Goal: Communication & Community: Share content

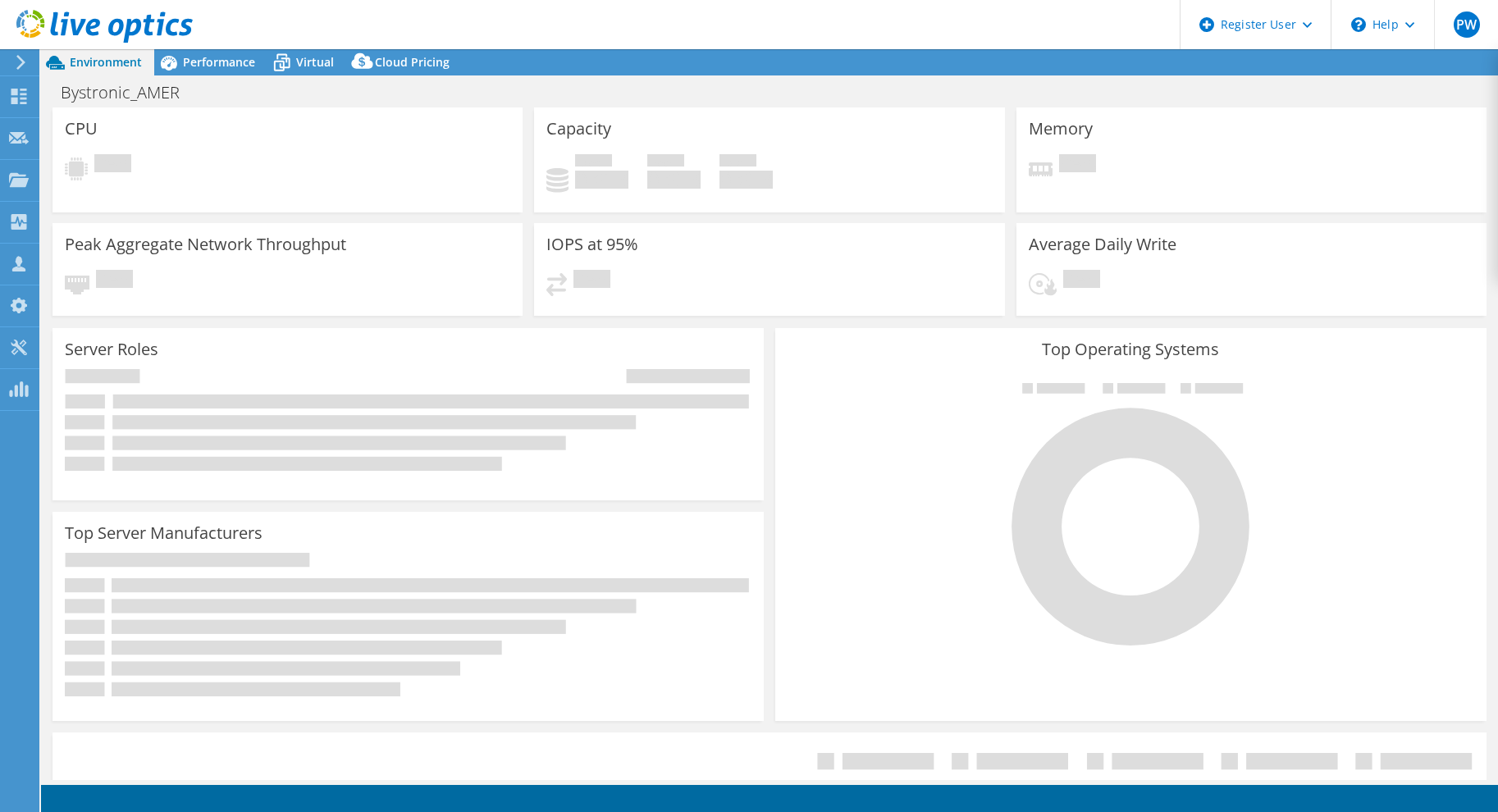
select select "USD"
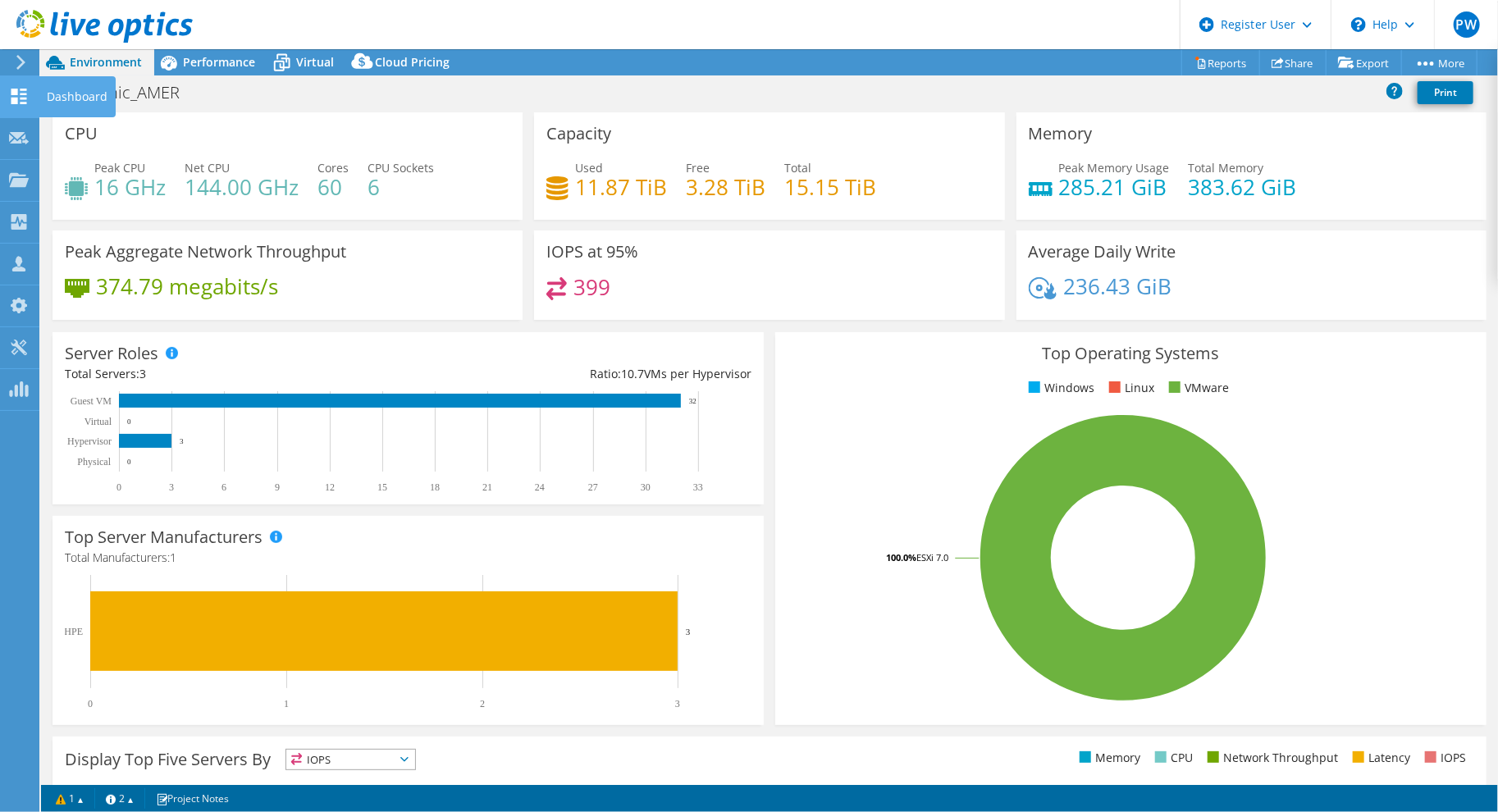
click at [16, 99] on use at bounding box center [19, 96] width 15 height 15
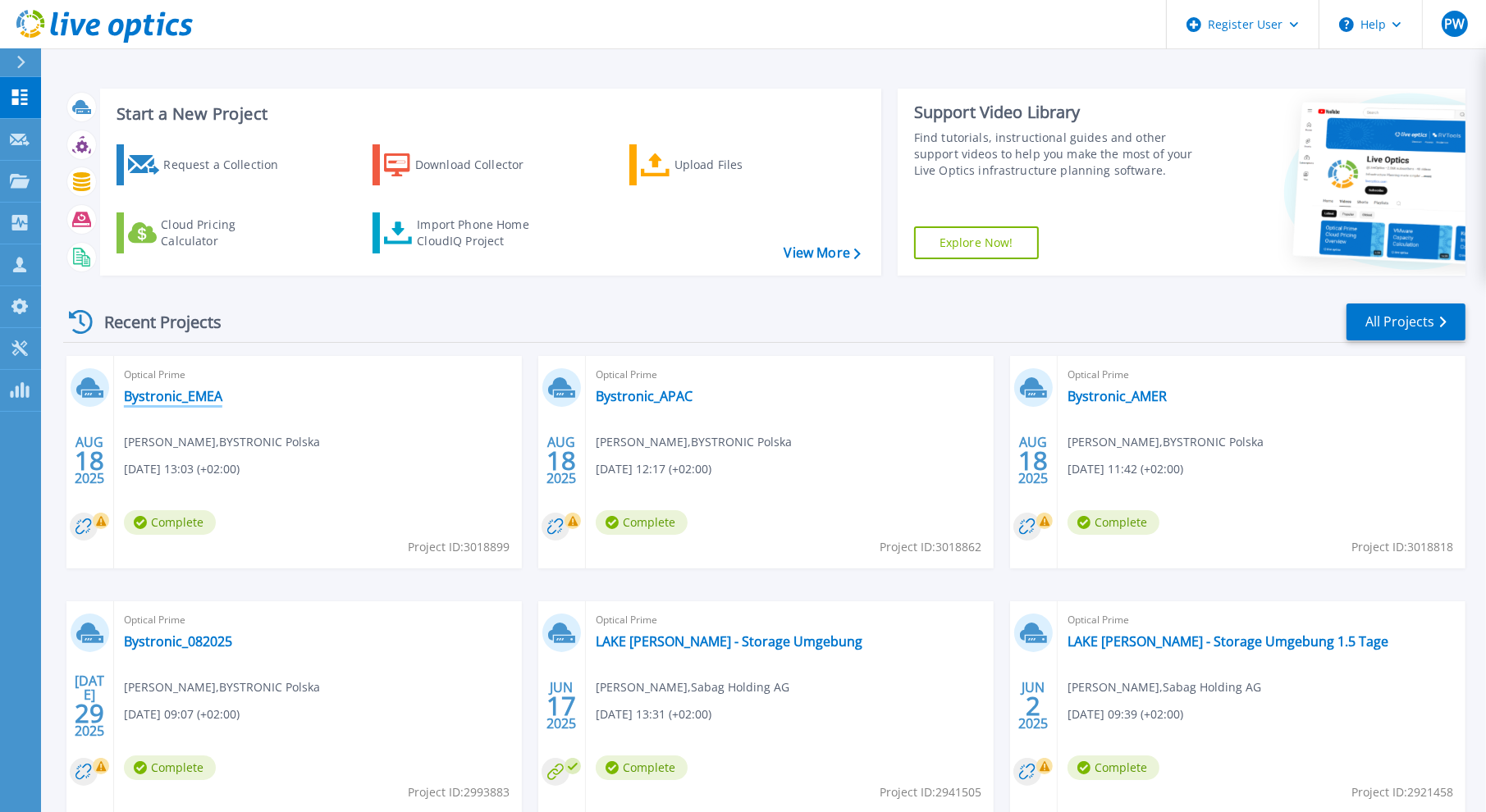
click at [199, 395] on link "Bystronic_EMEA" at bounding box center [173, 396] width 98 height 16
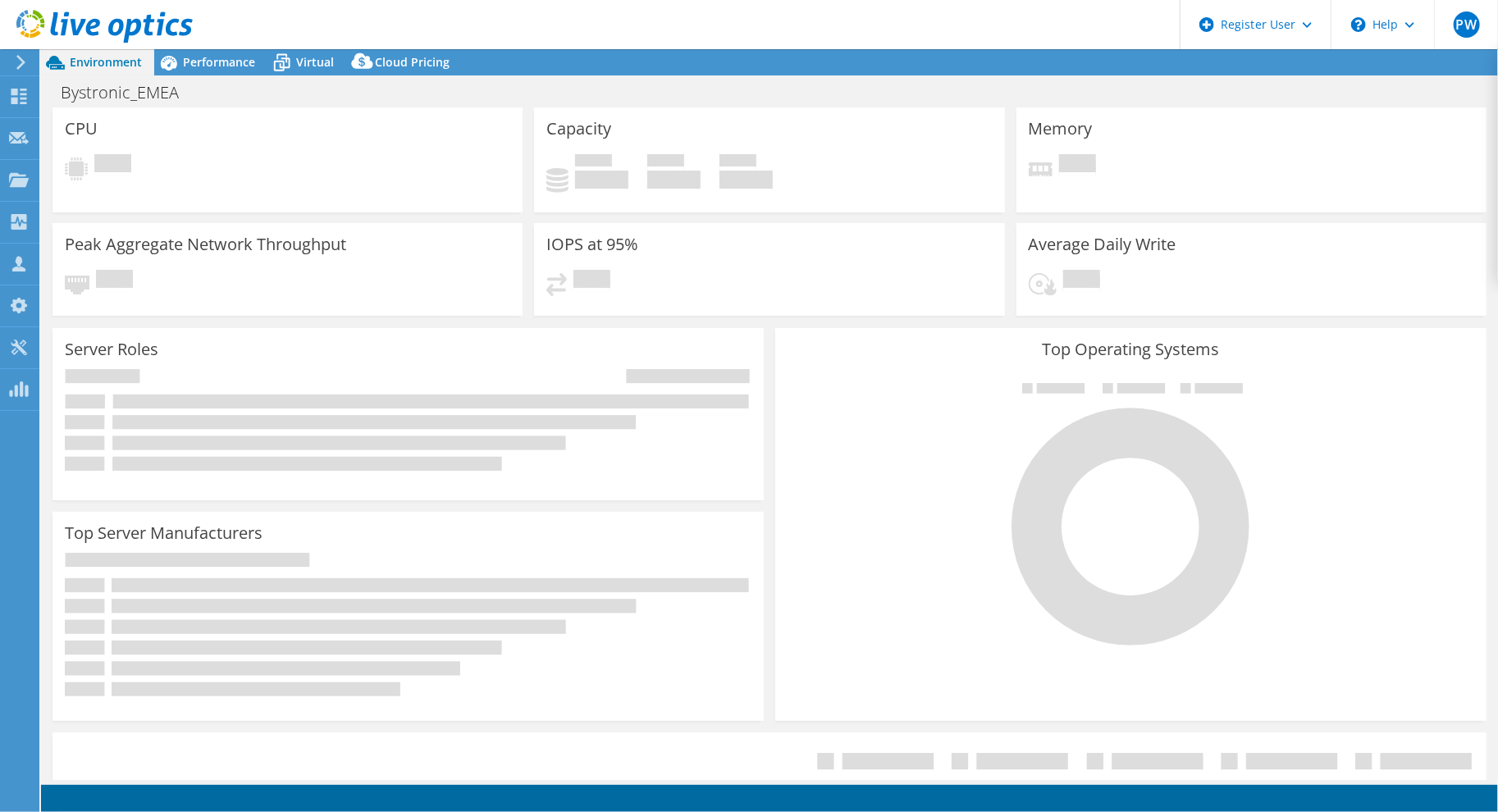
select select "USD"
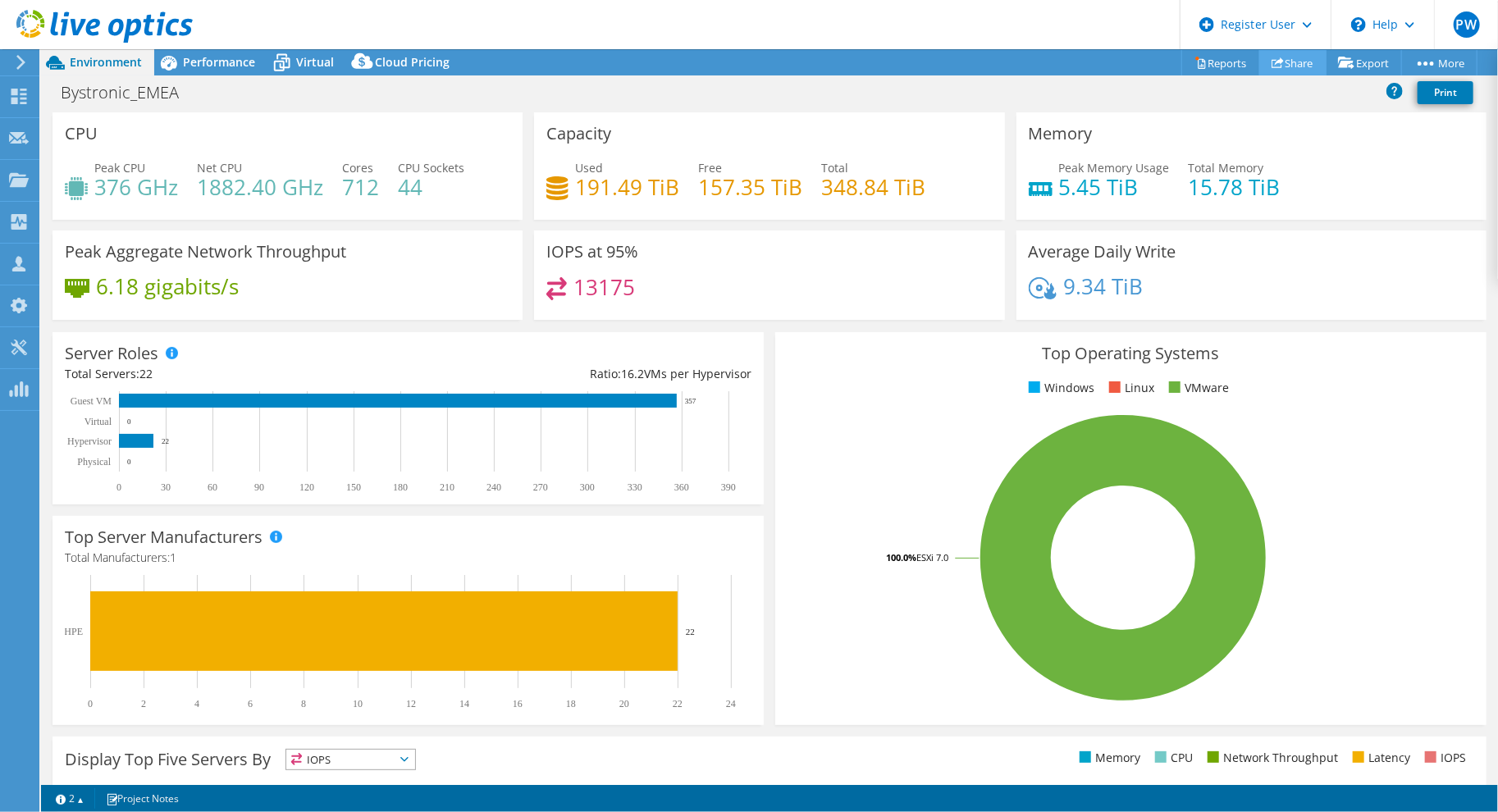
click at [1285, 63] on link "Share" at bounding box center [1292, 63] width 67 height 25
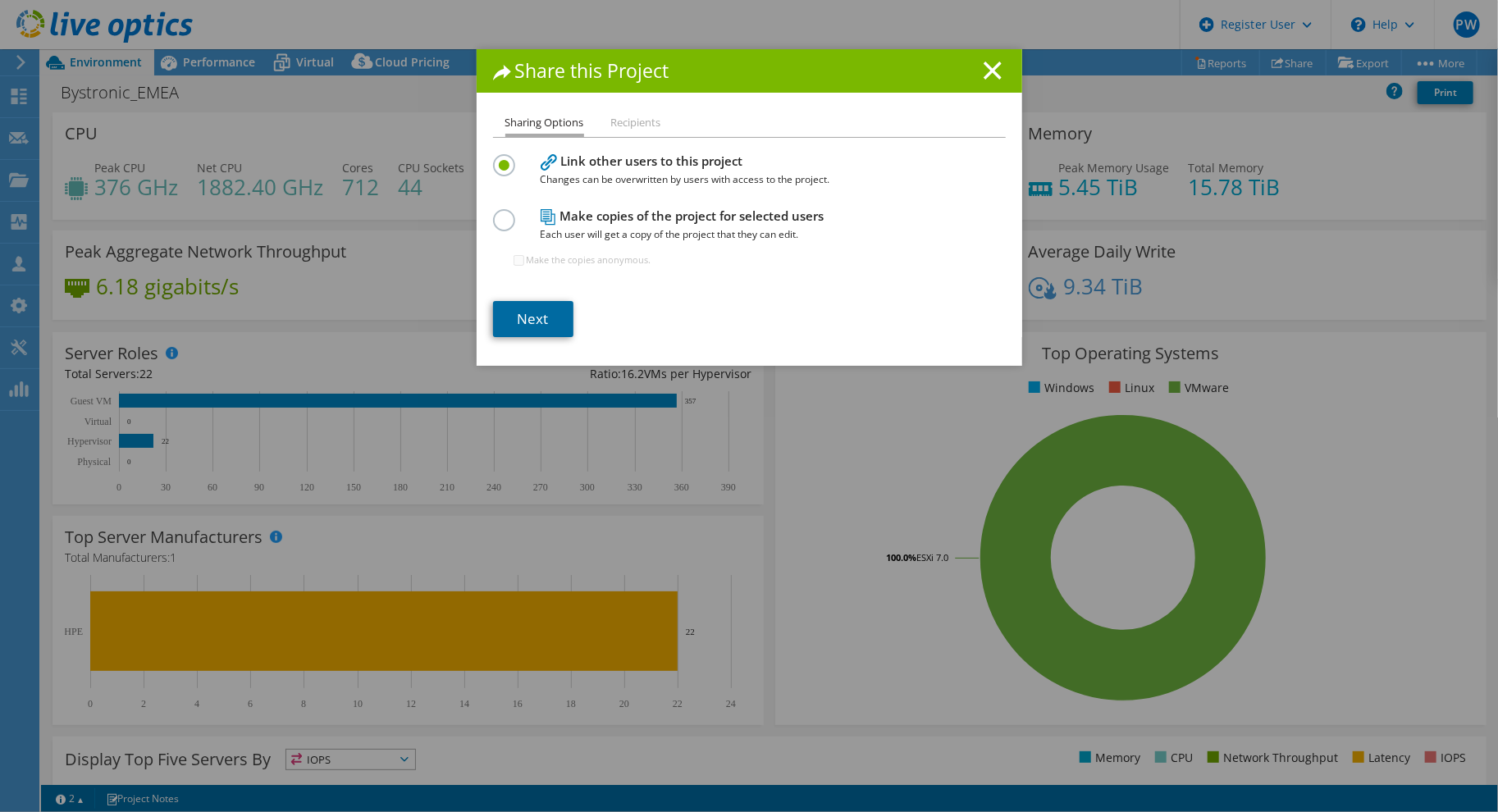
click at [511, 315] on link "Next" at bounding box center [534, 319] width 80 height 36
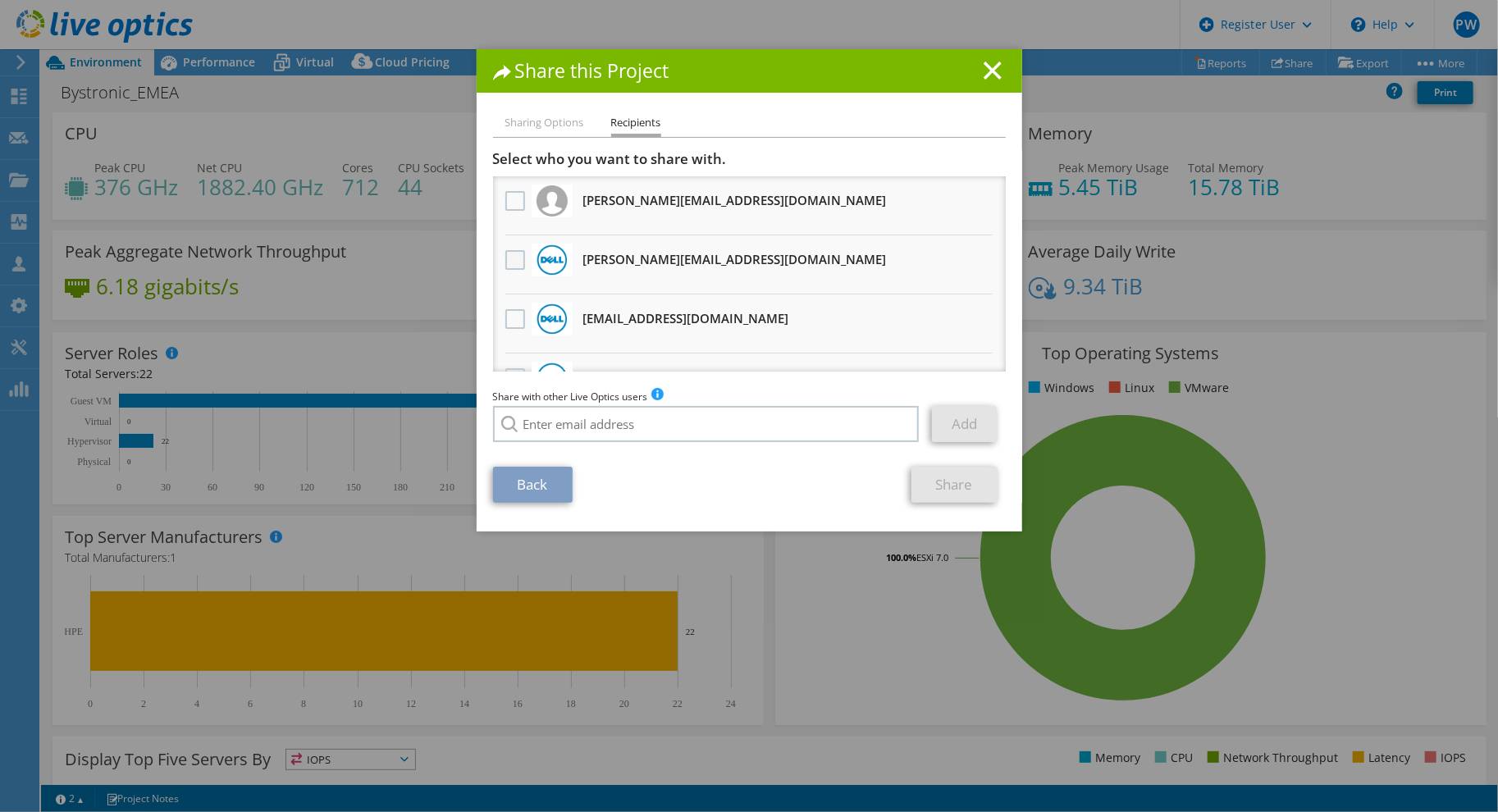
click at [510, 259] on label at bounding box center [518, 260] width 24 height 20
click at [0, 0] on input "checkbox" at bounding box center [0, 0] width 0 height 0
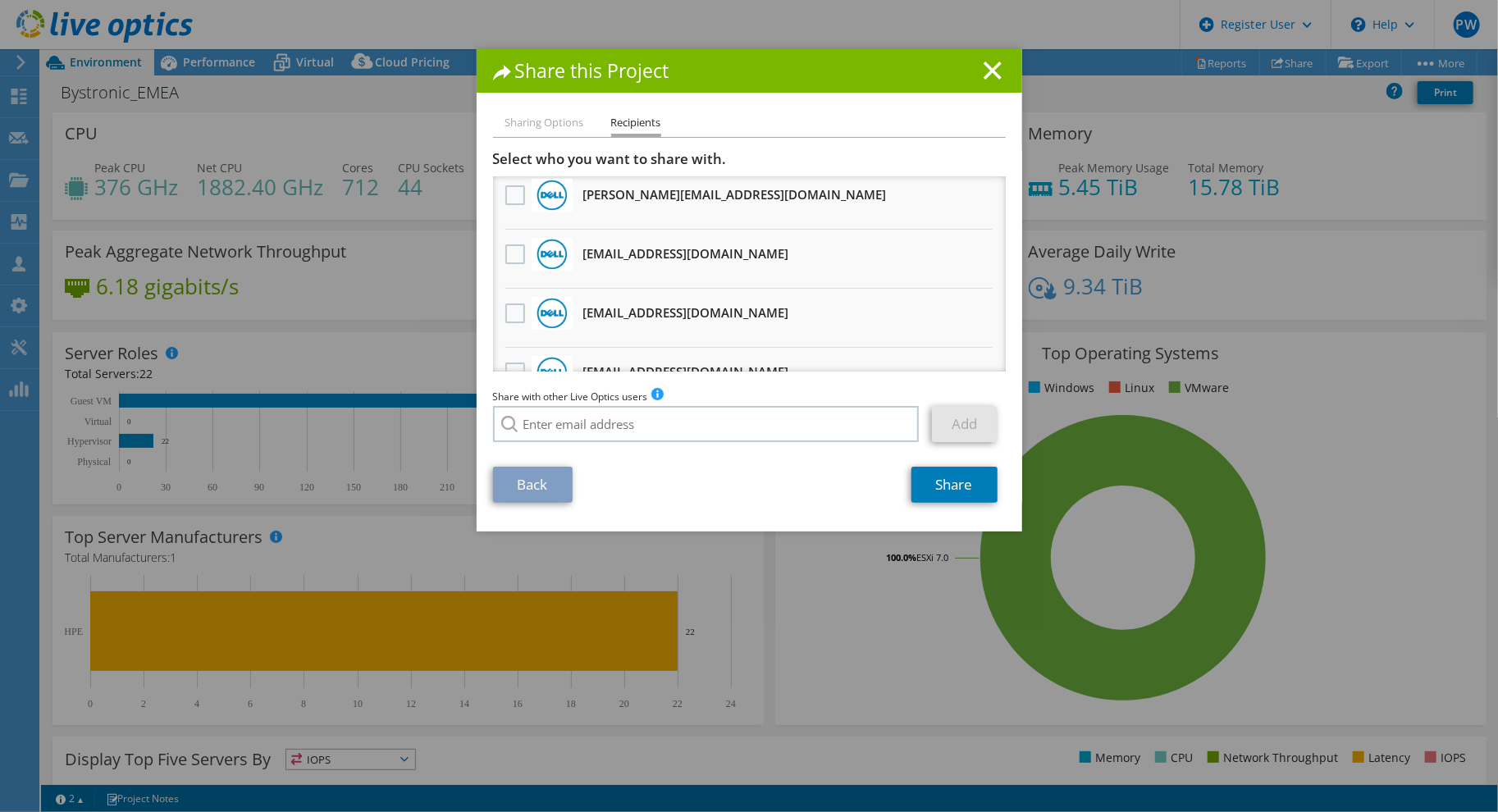
scroll to position [246, 0]
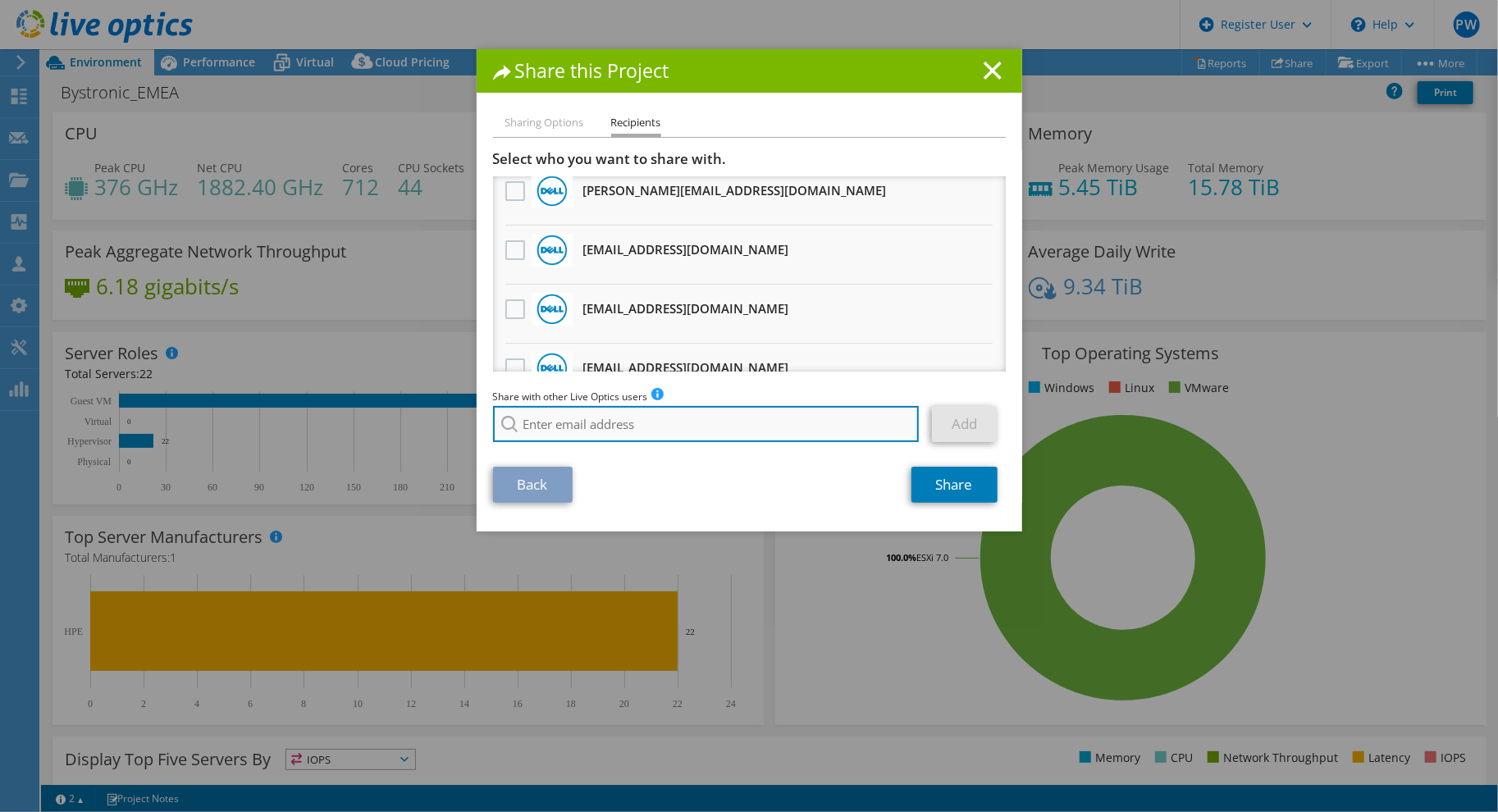
click at [595, 424] on input "search" at bounding box center [706, 423] width 426 height 36
type input "Mark.Mulvany@dell.com"
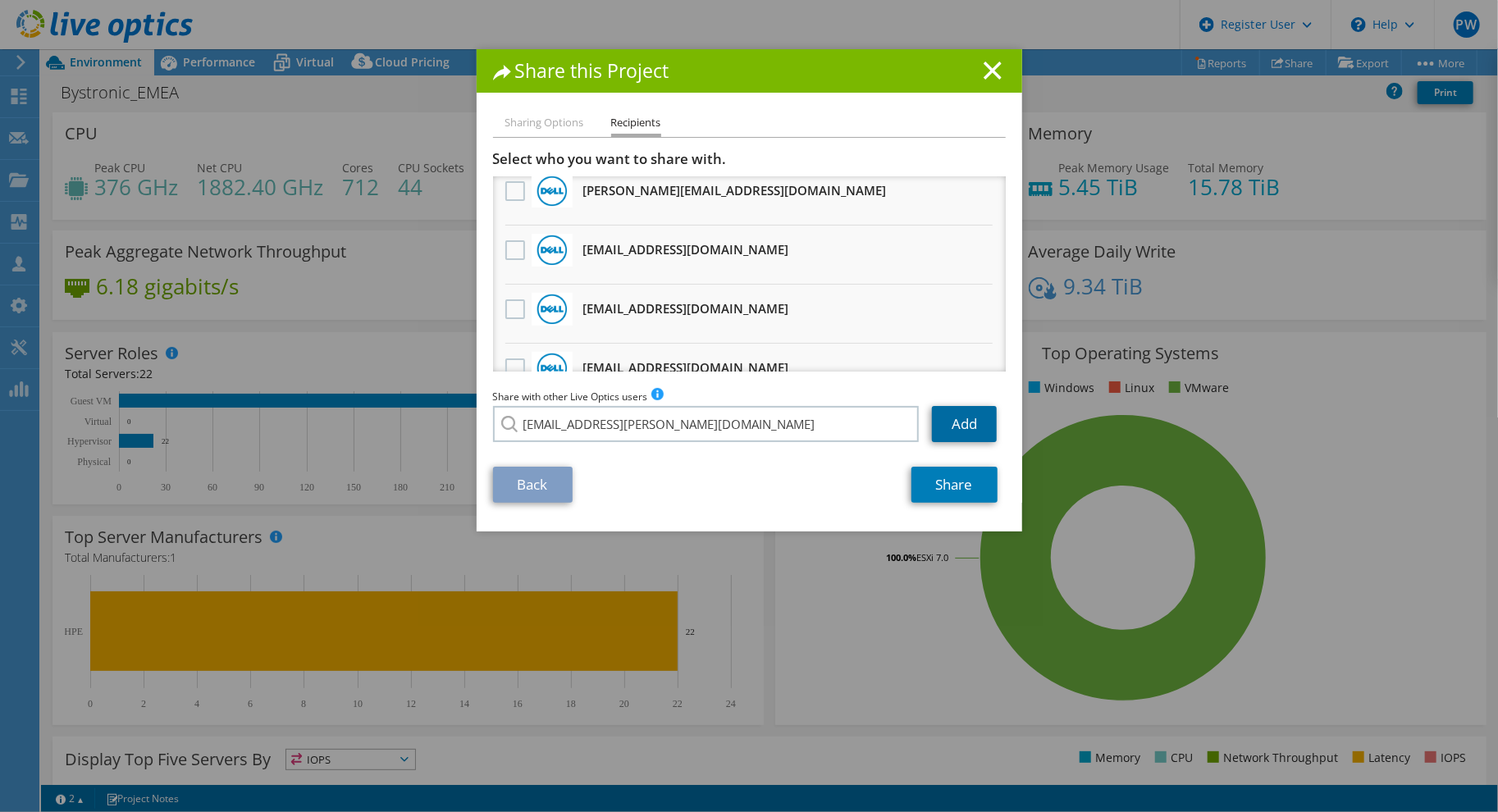
click at [958, 426] on link "Add" at bounding box center [964, 423] width 65 height 36
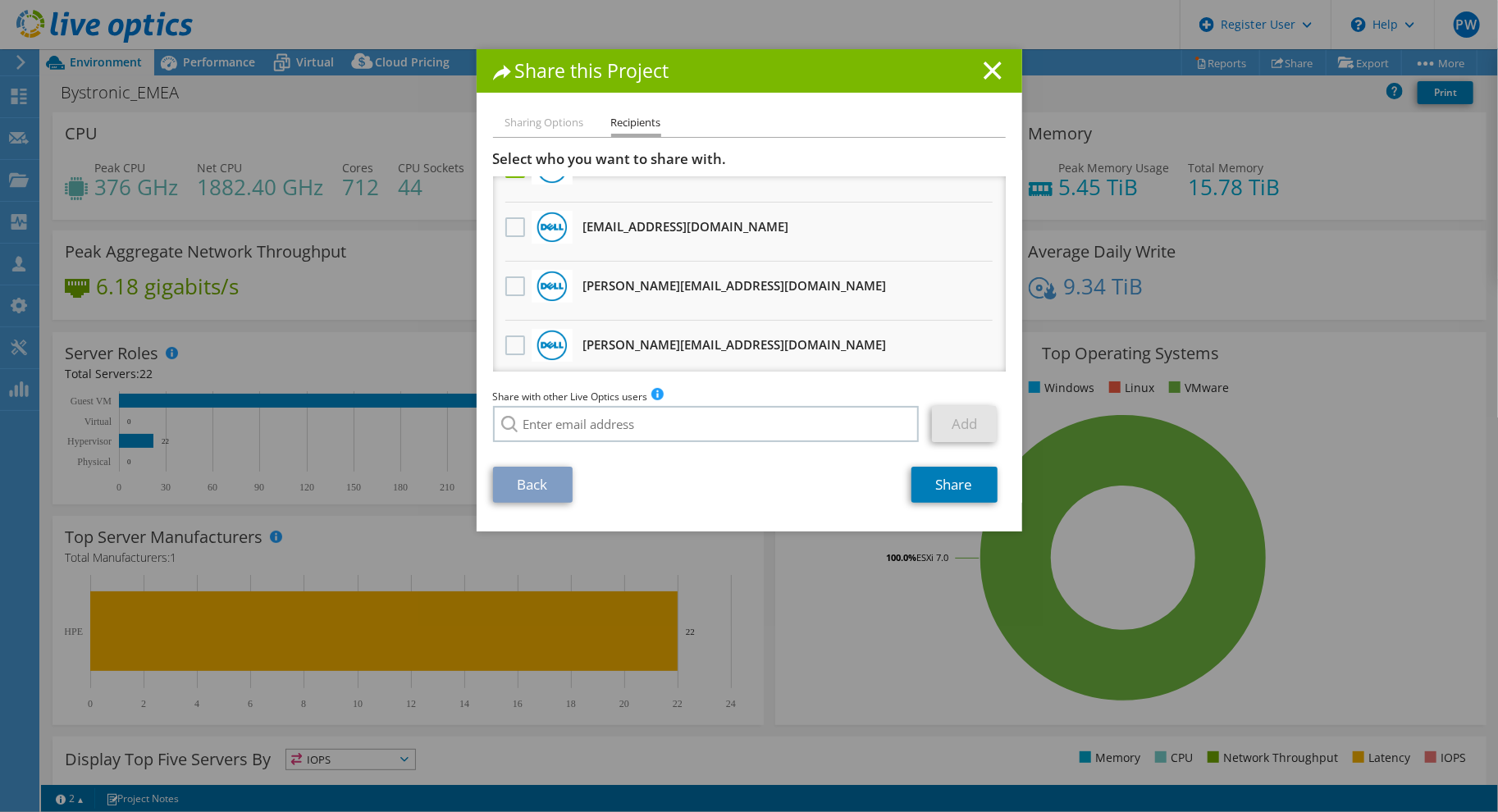
scroll to position [0, 0]
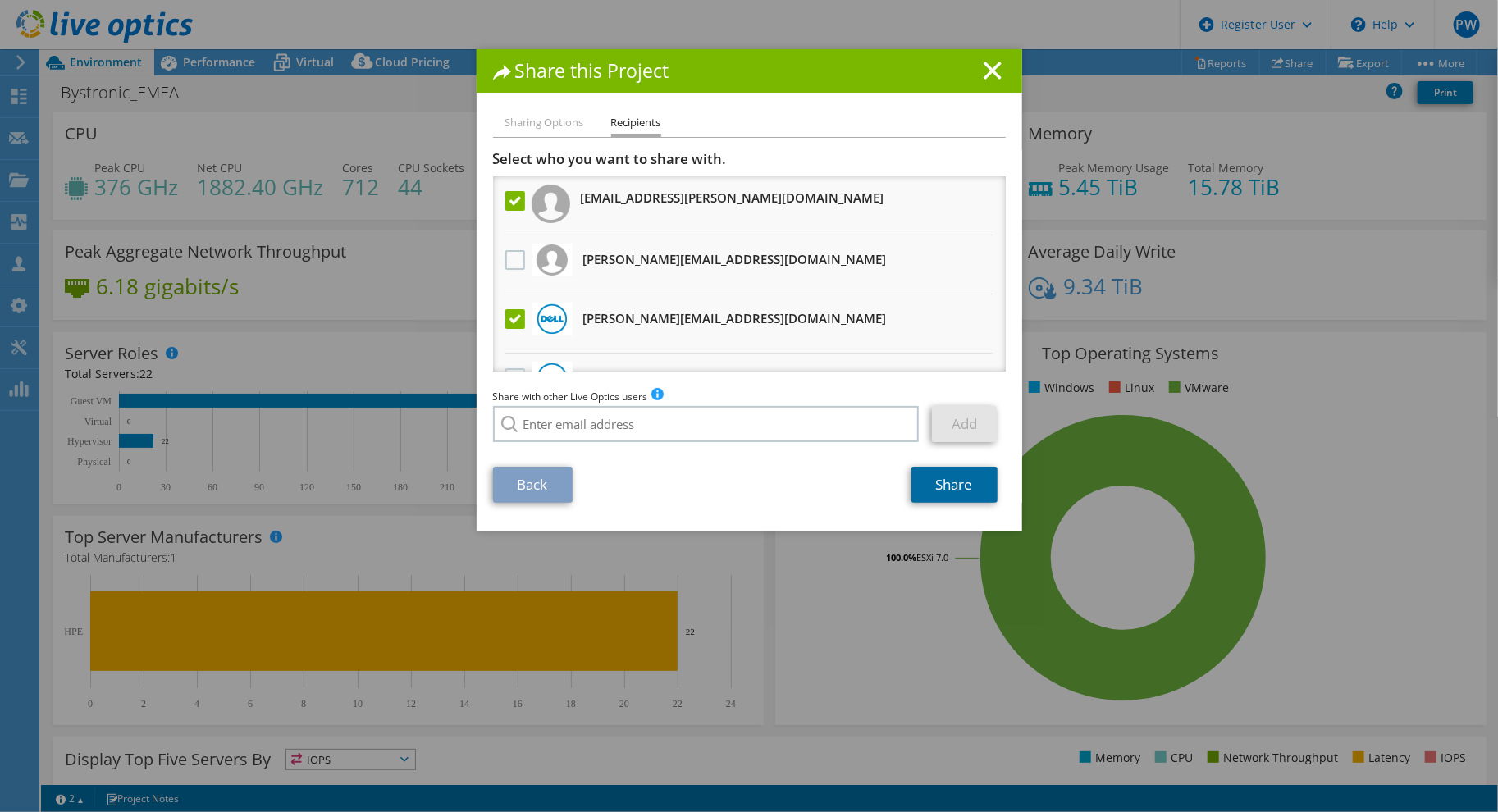
click at [937, 490] on link "Share" at bounding box center [955, 484] width 86 height 36
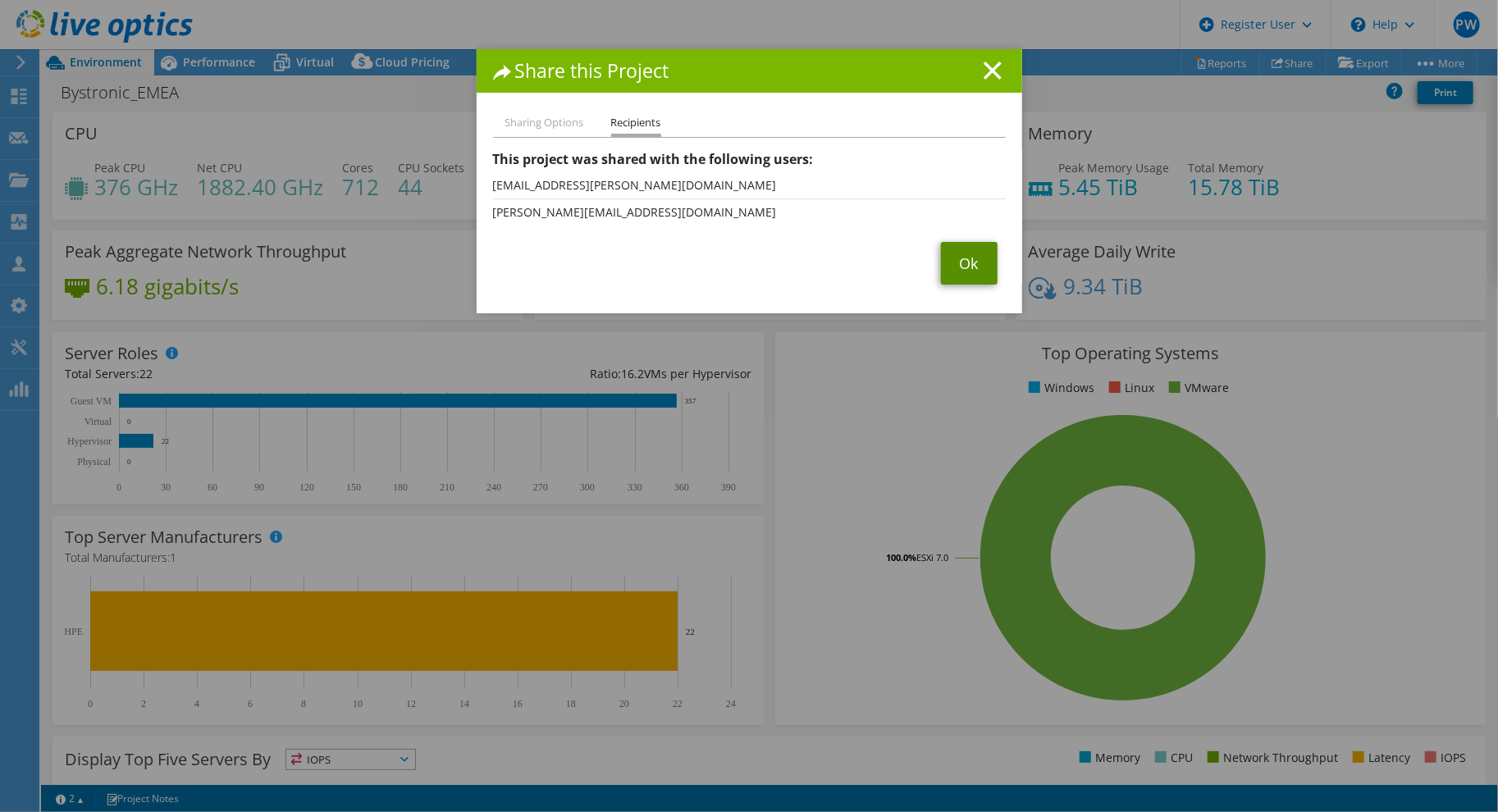
click at [966, 260] on link "Ok" at bounding box center [969, 264] width 56 height 43
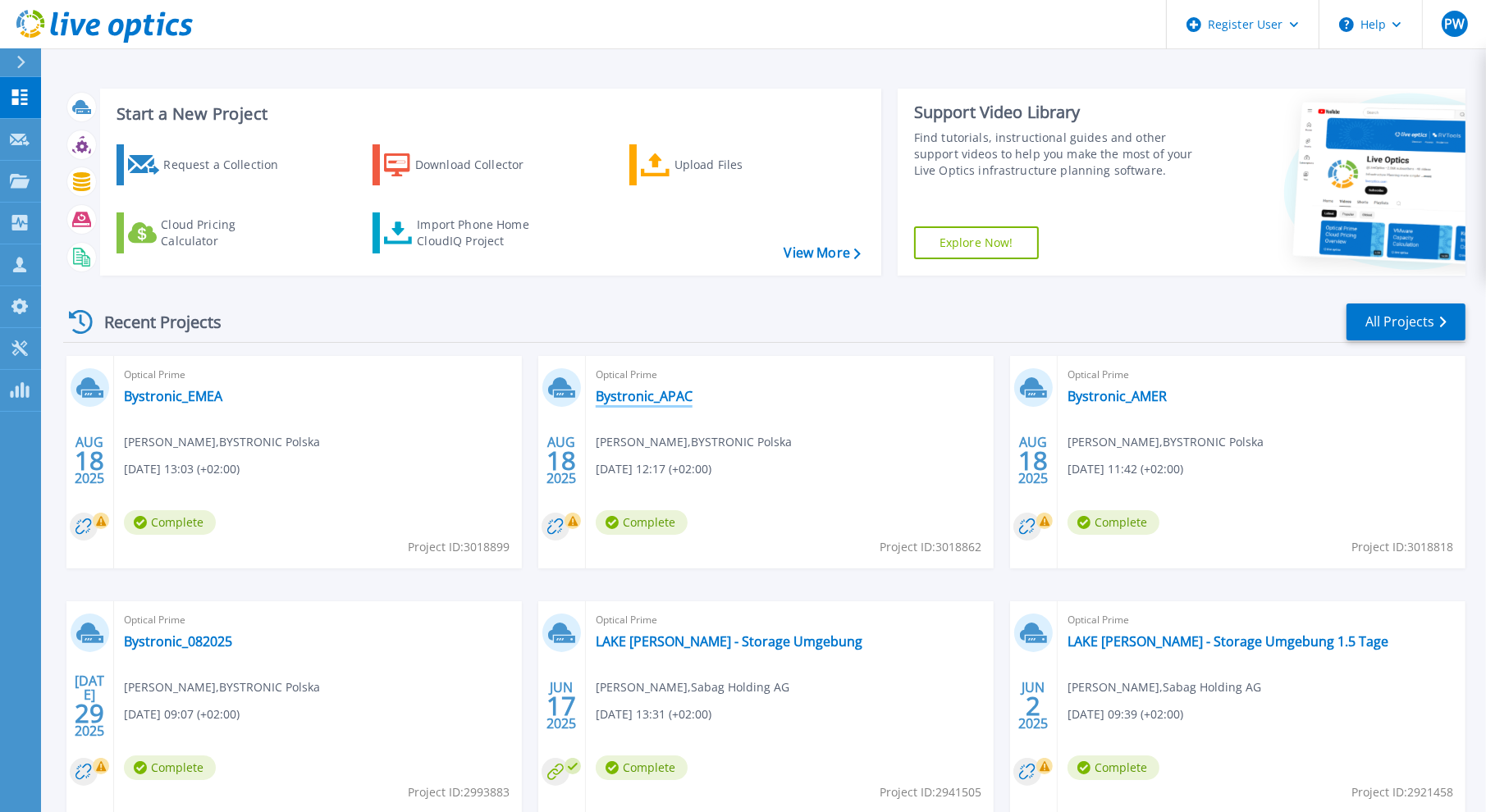
click at [647, 397] on link "Bystronic_APAC" at bounding box center [644, 396] width 97 height 16
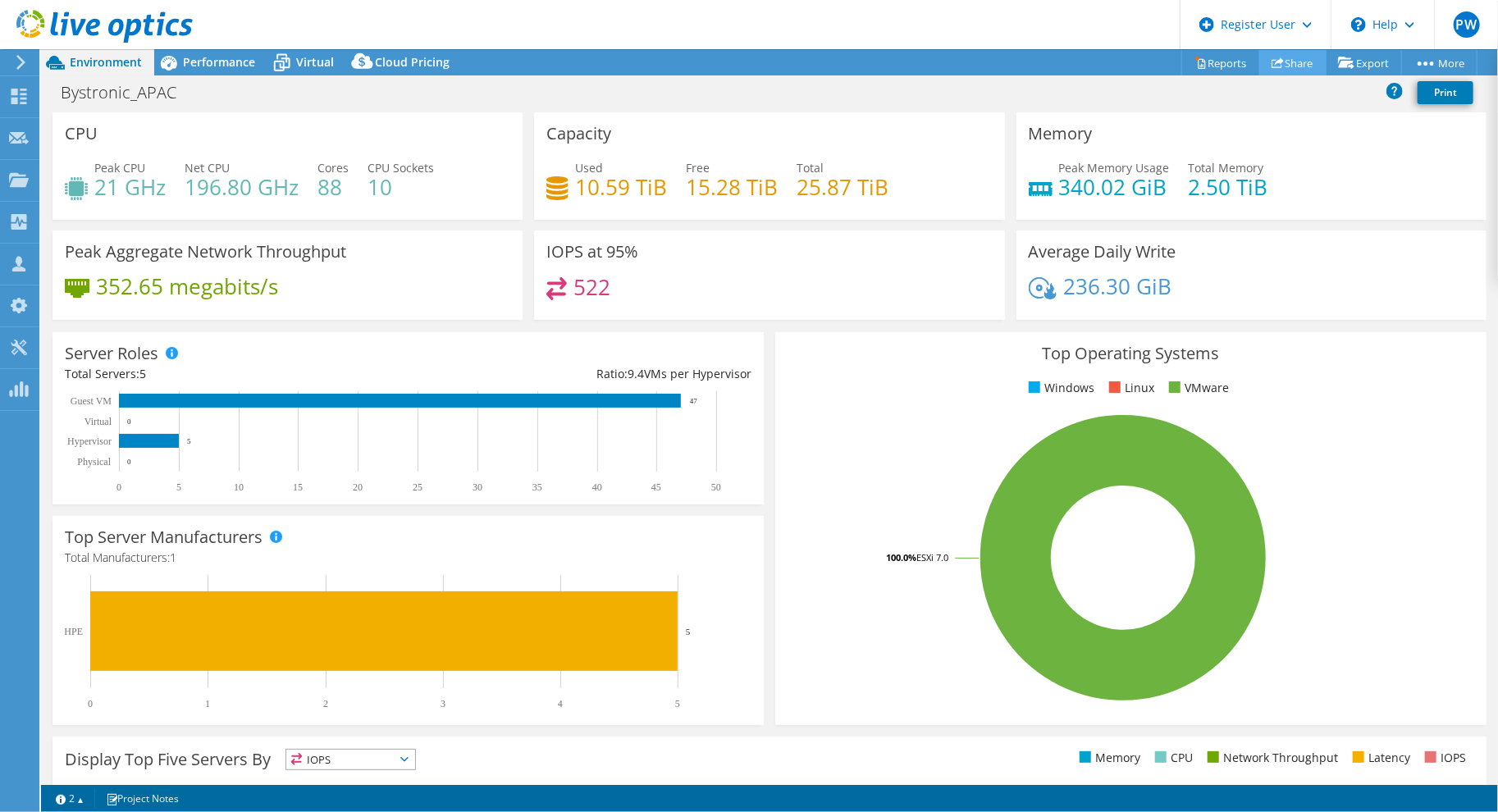
click at [1293, 66] on link "Share" at bounding box center [1292, 63] width 67 height 25
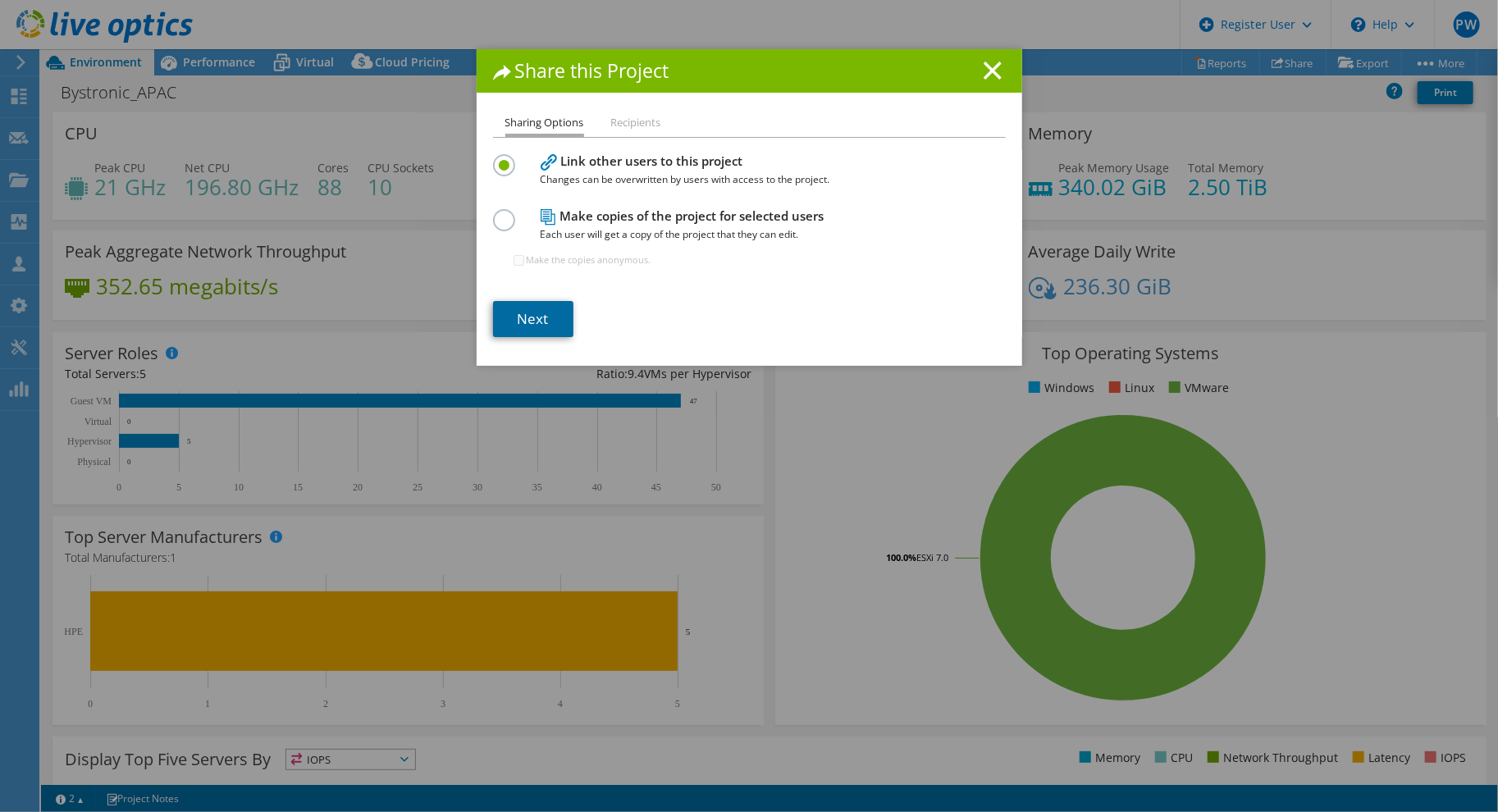
click at [532, 313] on link "Next" at bounding box center [534, 319] width 80 height 36
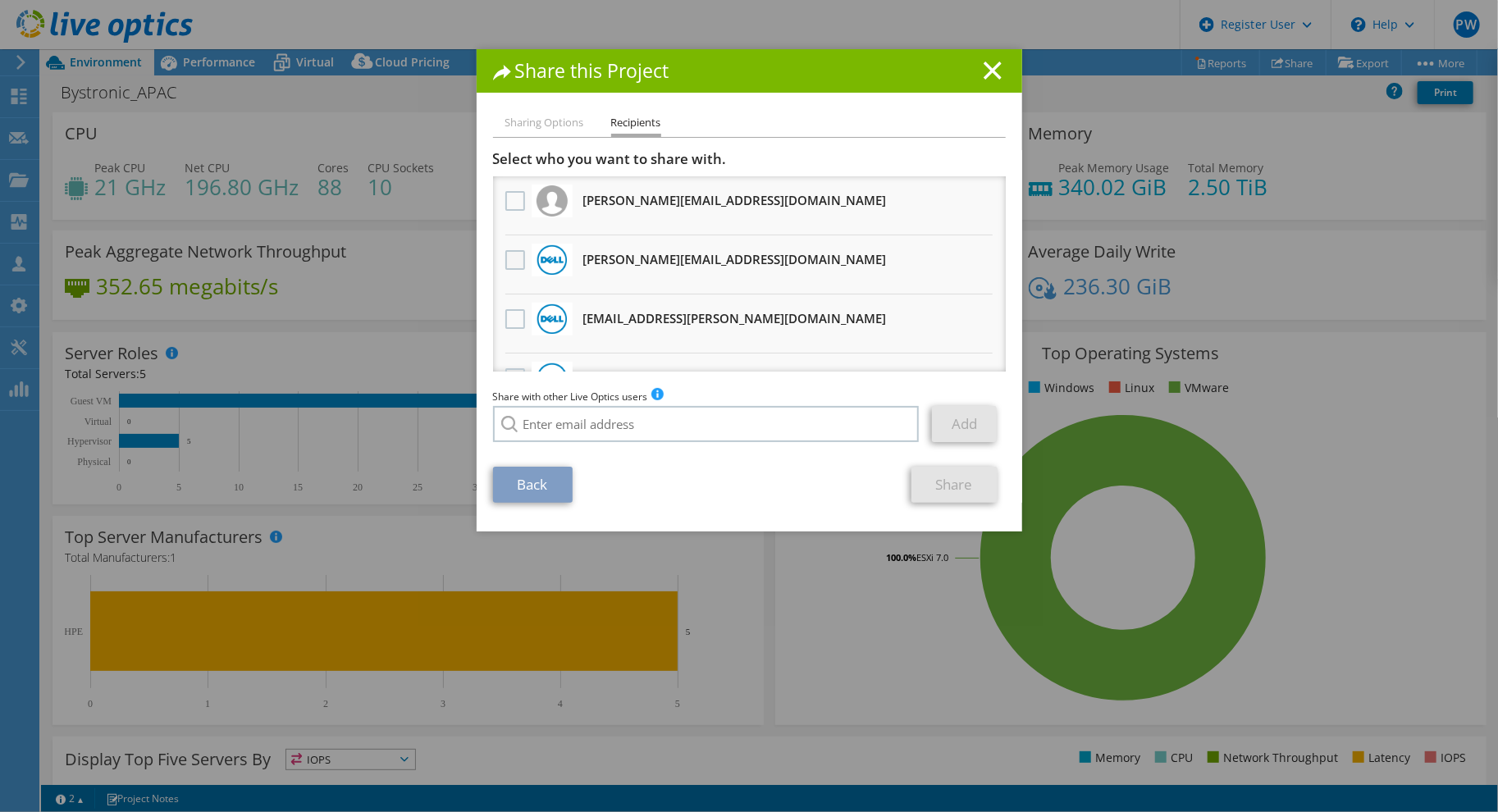
click at [506, 263] on label at bounding box center [518, 260] width 24 height 20
click at [0, 0] on input "checkbox" at bounding box center [0, 0] width 0 height 0
click at [507, 314] on label at bounding box center [518, 319] width 24 height 20
click at [0, 0] on input "checkbox" at bounding box center [0, 0] width 0 height 0
click at [923, 493] on link "Share" at bounding box center [955, 484] width 86 height 36
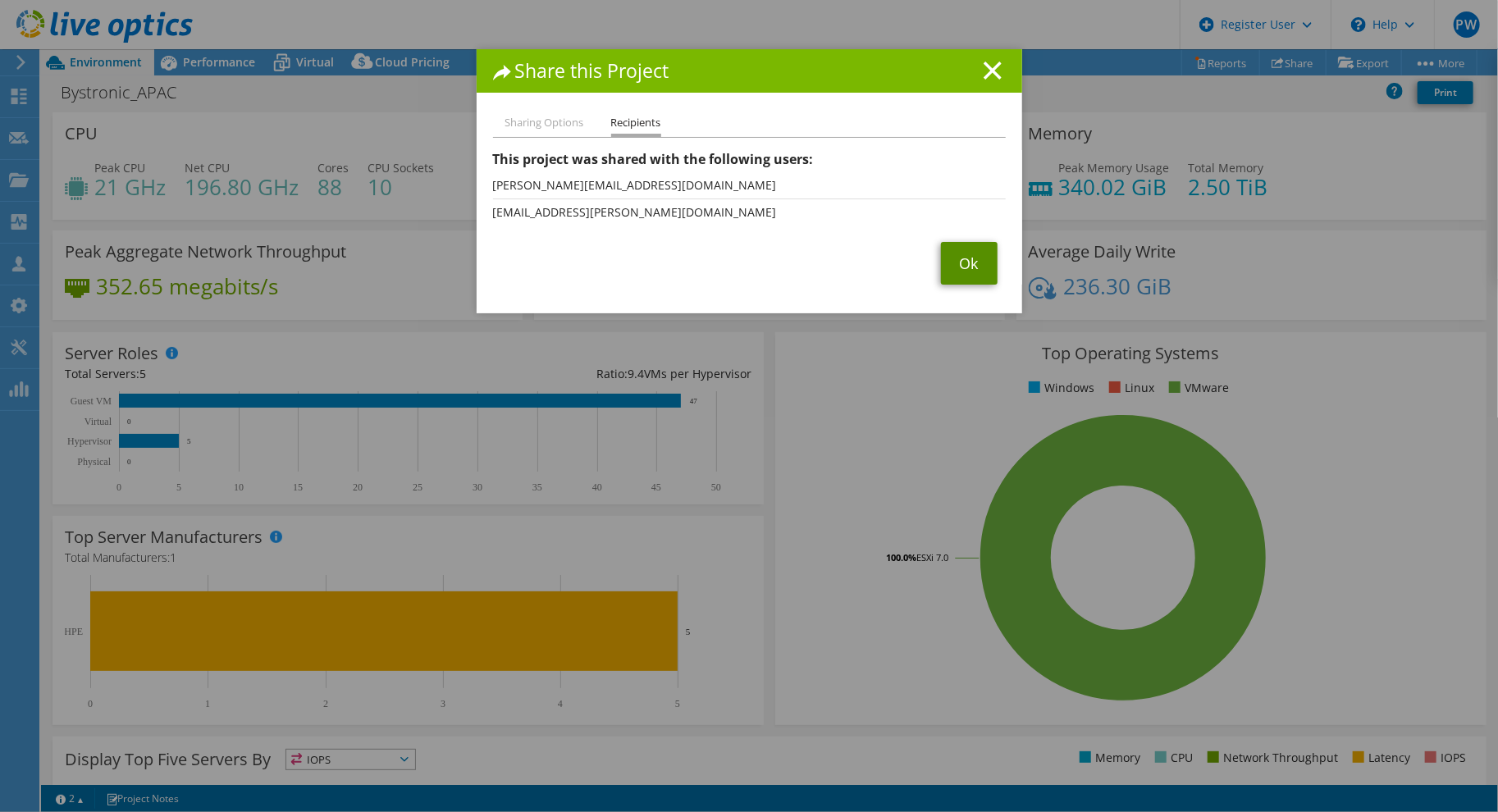
click at [951, 270] on link "Ok" at bounding box center [969, 264] width 56 height 43
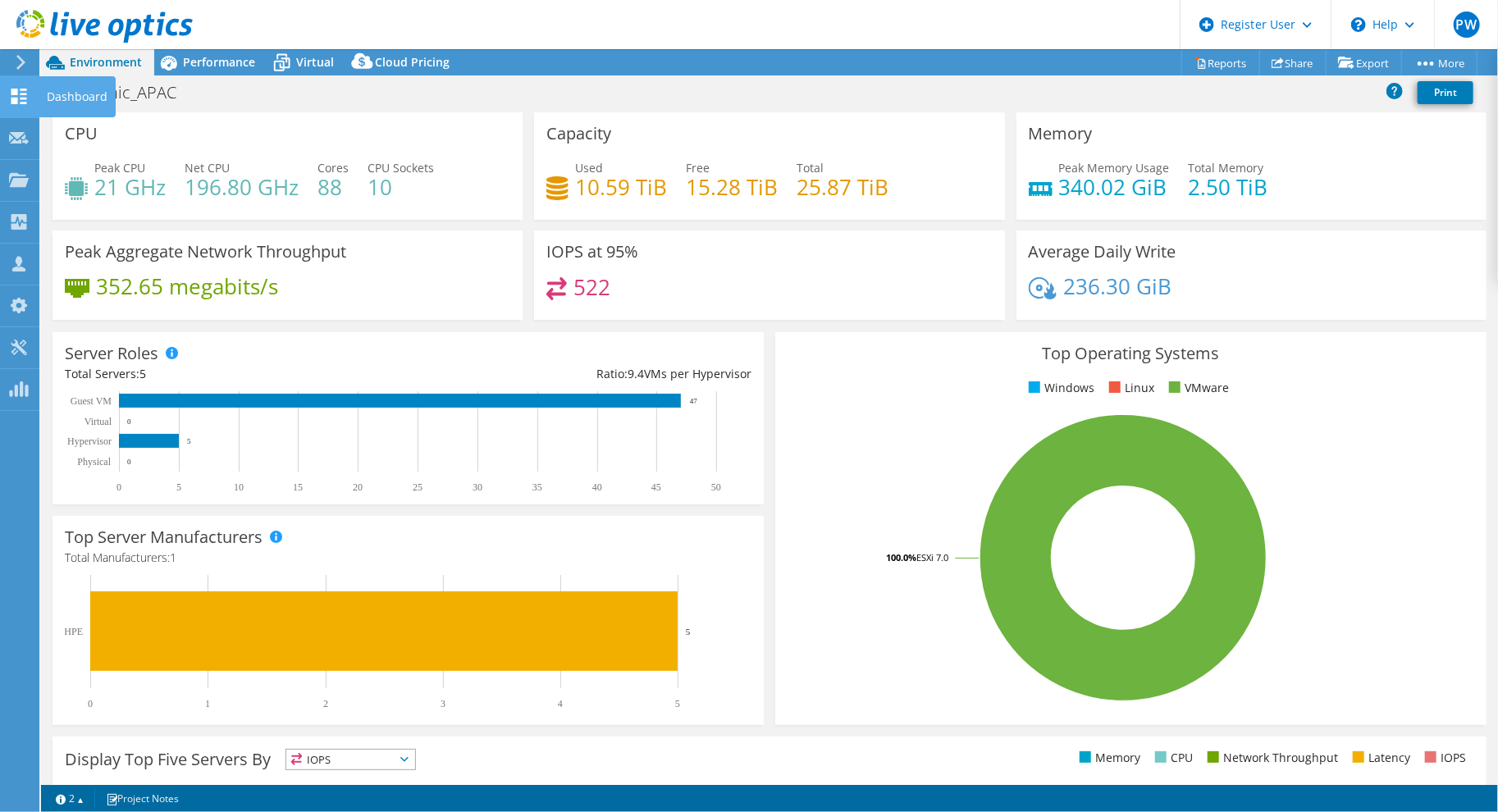
click at [13, 94] on use at bounding box center [19, 96] width 15 height 15
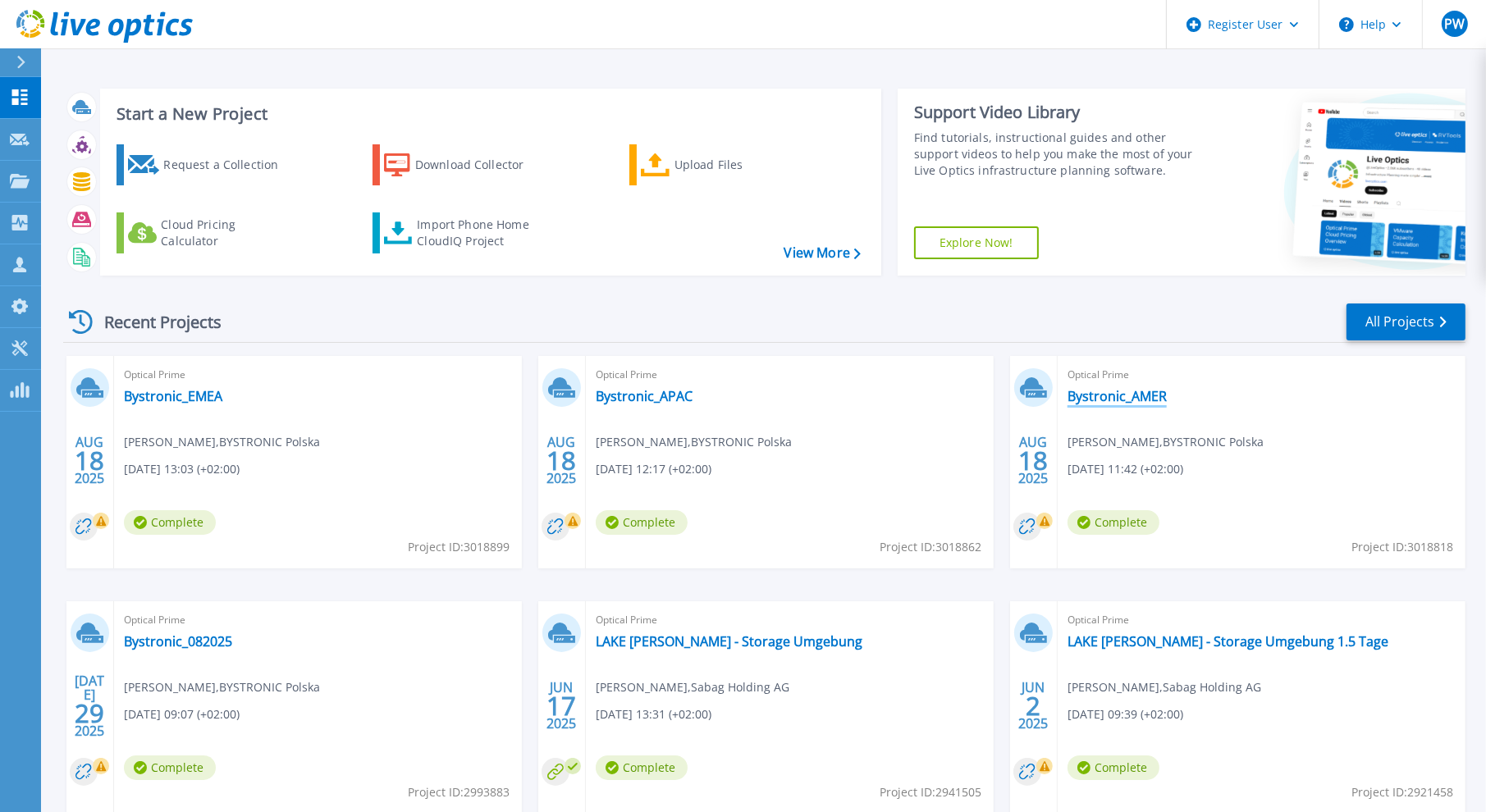
click at [1116, 392] on link "Bystronic_AMER" at bounding box center [1116, 396] width 99 height 16
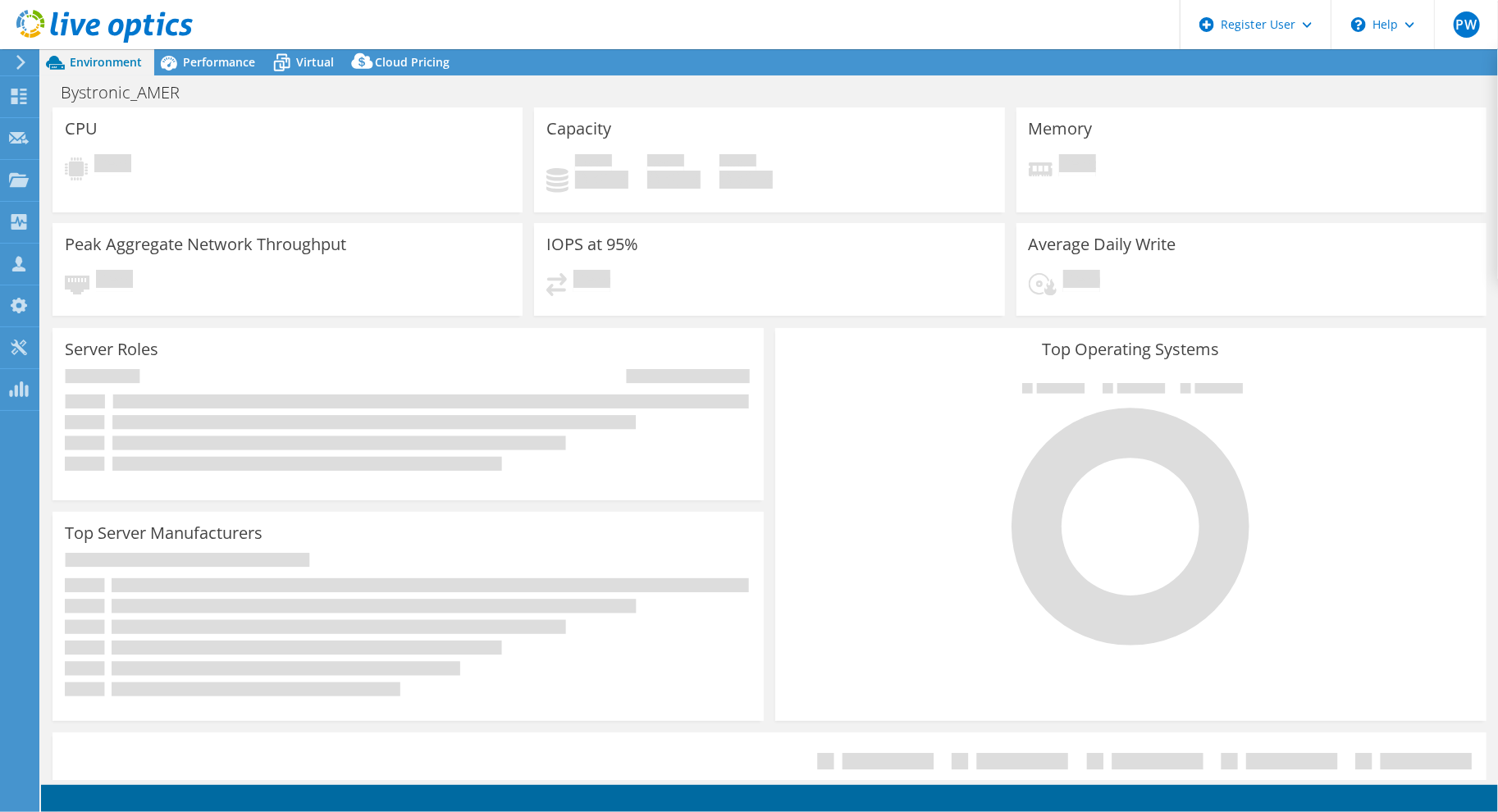
select select "USD"
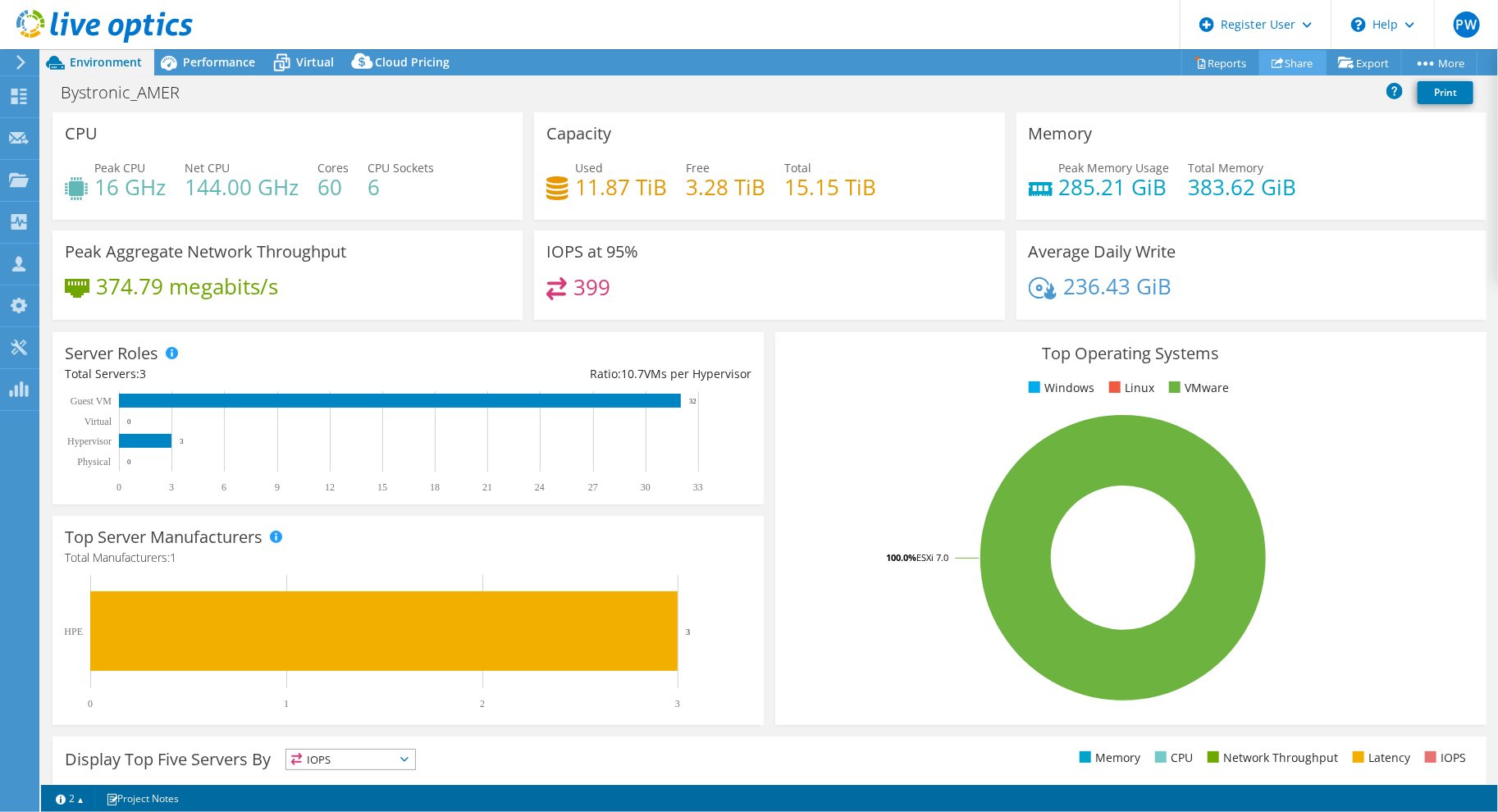
click at [1302, 60] on link "Share" at bounding box center [1292, 63] width 67 height 25
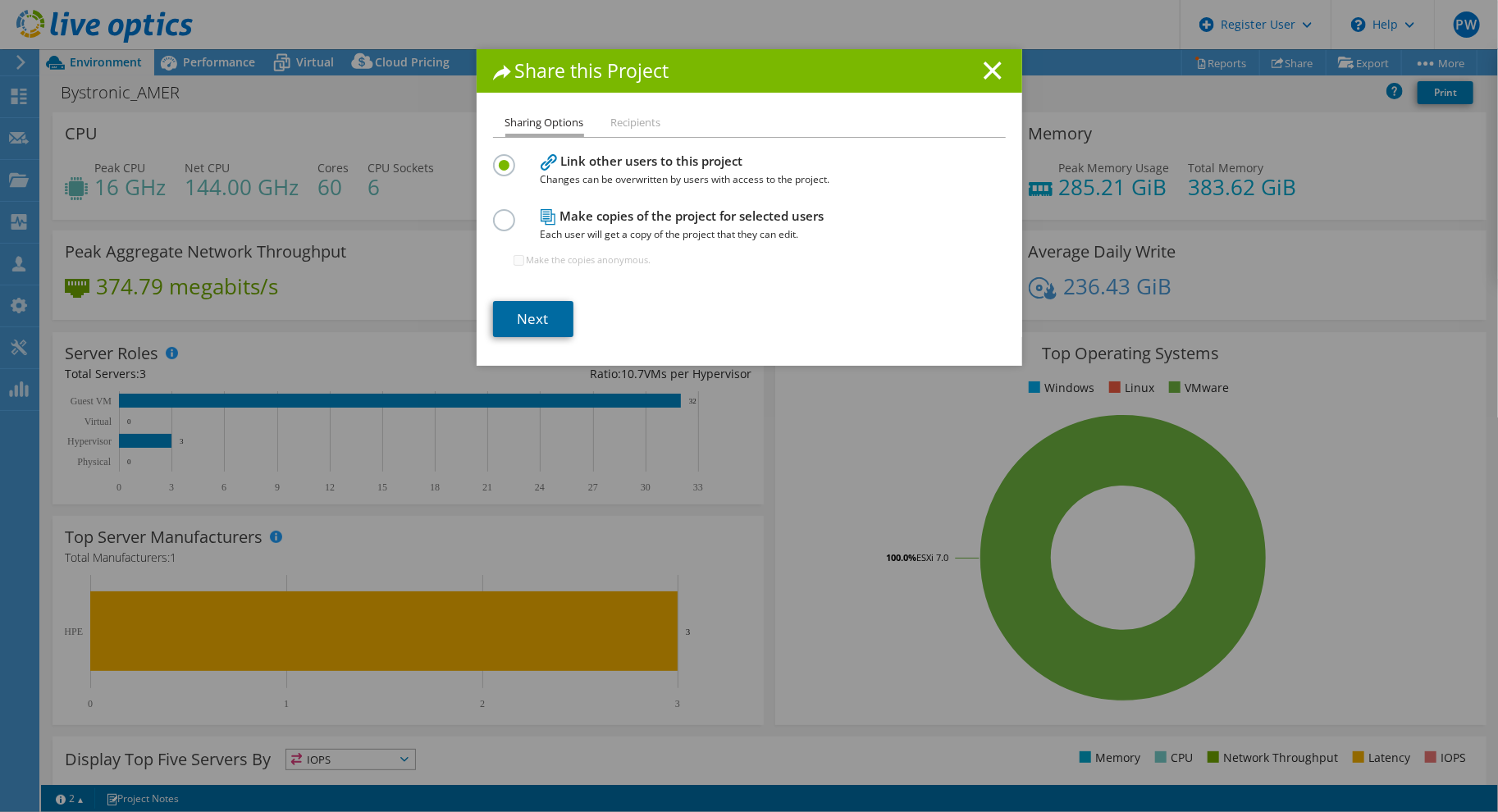
click at [523, 311] on link "Next" at bounding box center [534, 319] width 80 height 36
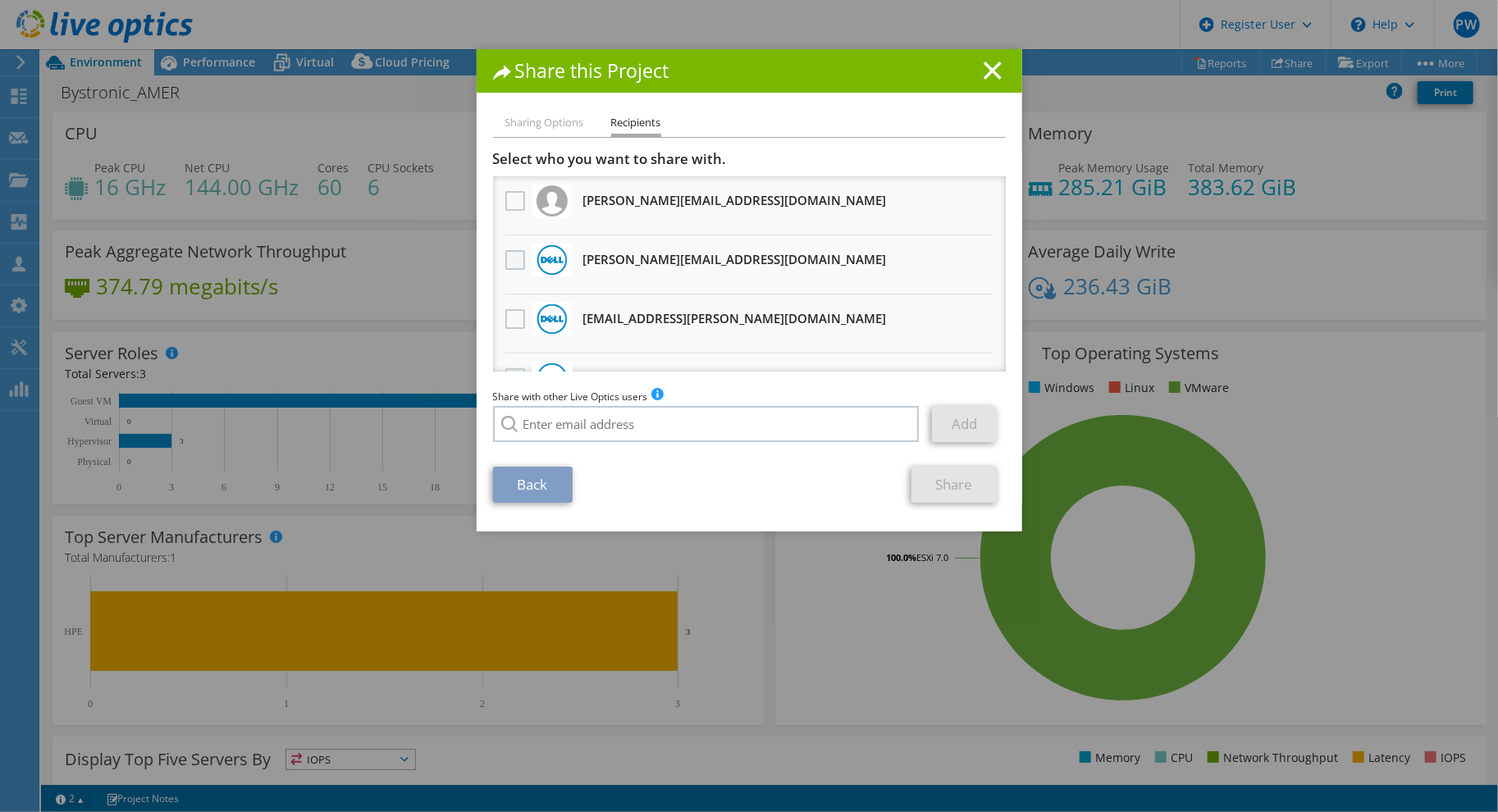
click at [506, 260] on label at bounding box center [518, 260] width 24 height 20
click at [0, 0] on input "checkbox" at bounding box center [0, 0] width 0 height 0
click at [506, 309] on label at bounding box center [518, 319] width 24 height 20
click at [0, 0] on input "checkbox" at bounding box center [0, 0] width 0 height 0
click at [938, 476] on link "Share" at bounding box center [955, 484] width 86 height 36
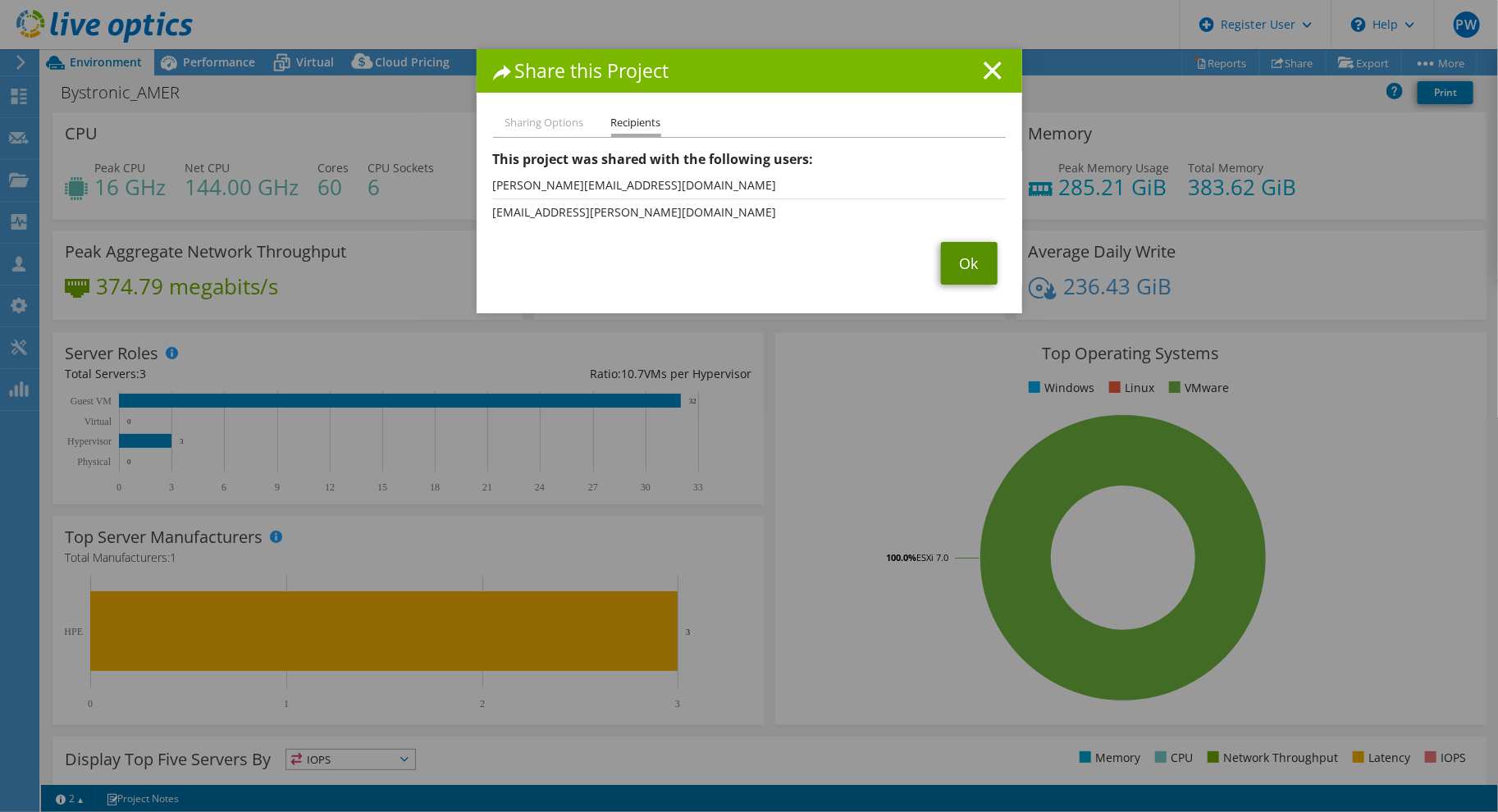
click at [955, 258] on link "Ok" at bounding box center [969, 264] width 56 height 43
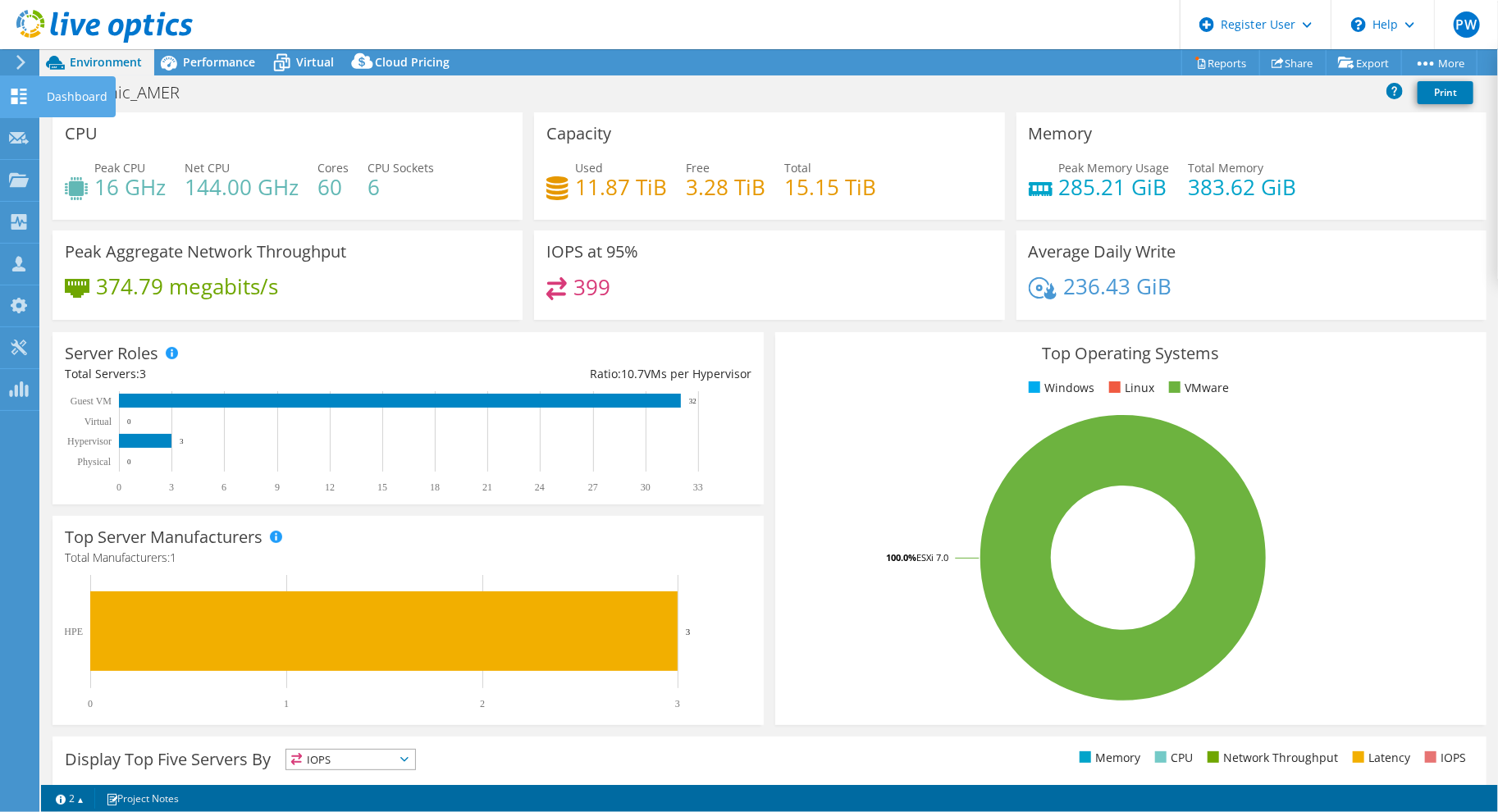
click at [9, 96] on icon at bounding box center [19, 96] width 20 height 15
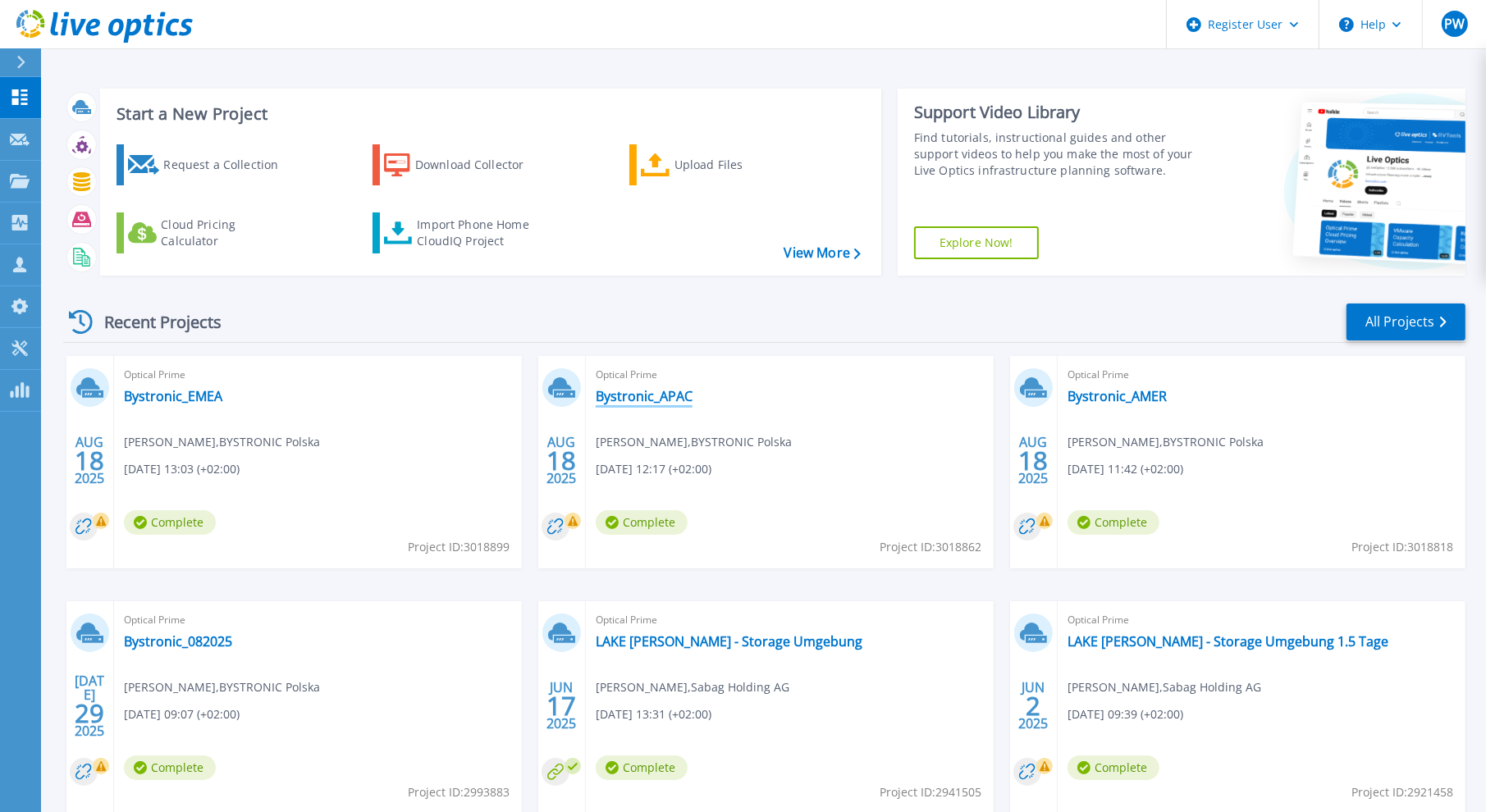
click at [653, 398] on link "Bystronic_APAC" at bounding box center [644, 396] width 97 height 16
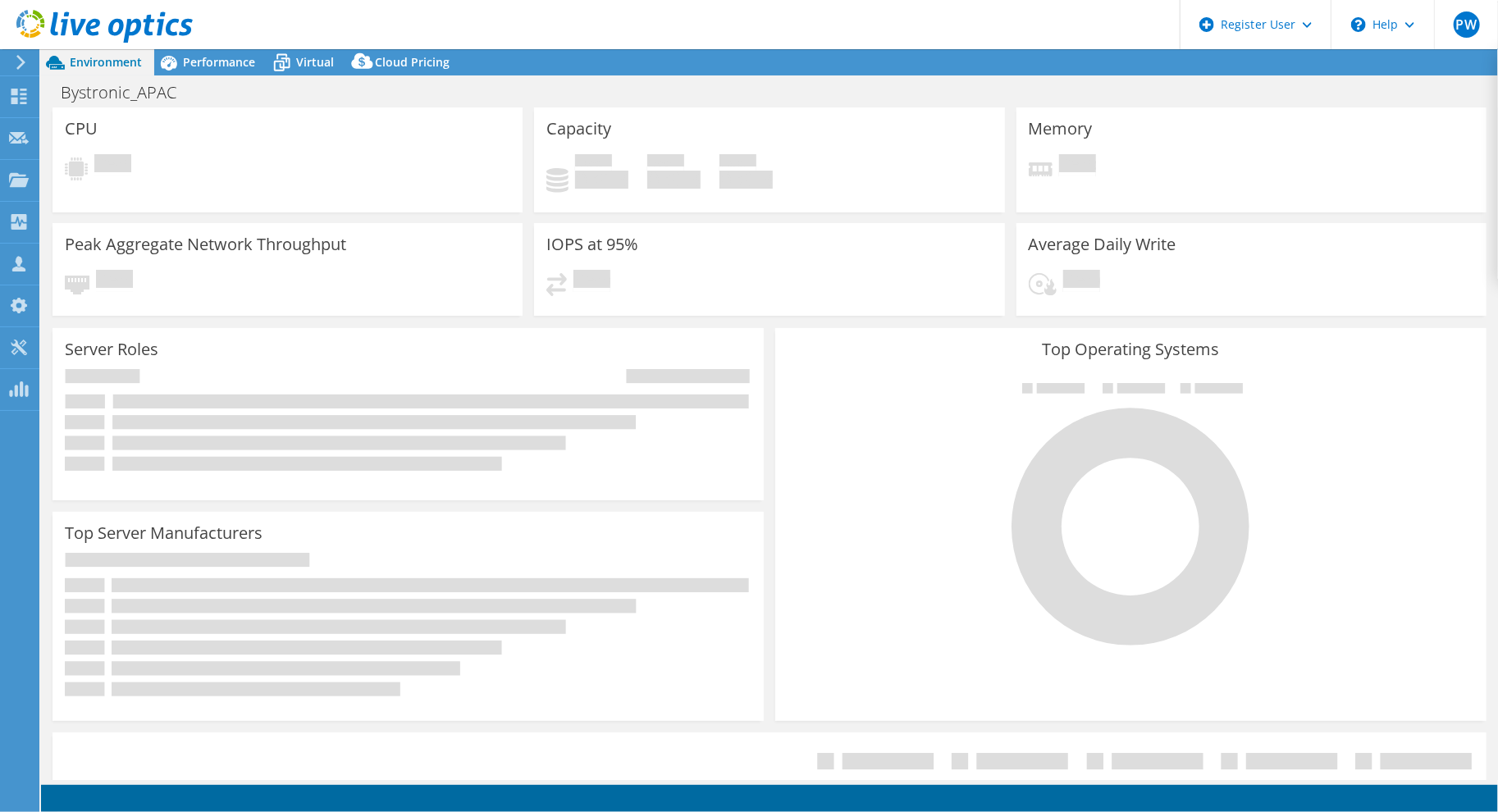
select select "USD"
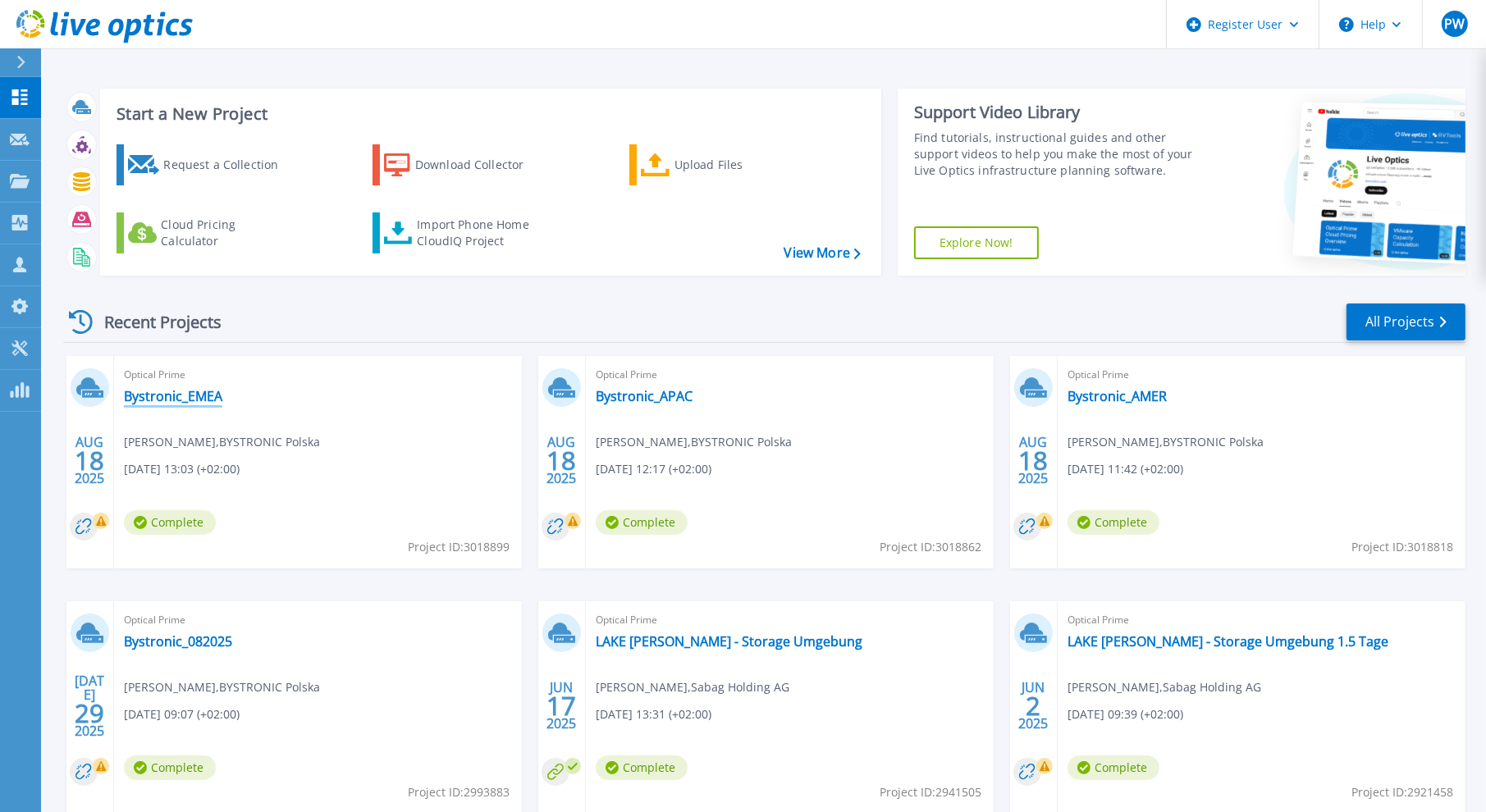
click at [197, 404] on link "Bystronic_EMEA" at bounding box center [173, 396] width 98 height 16
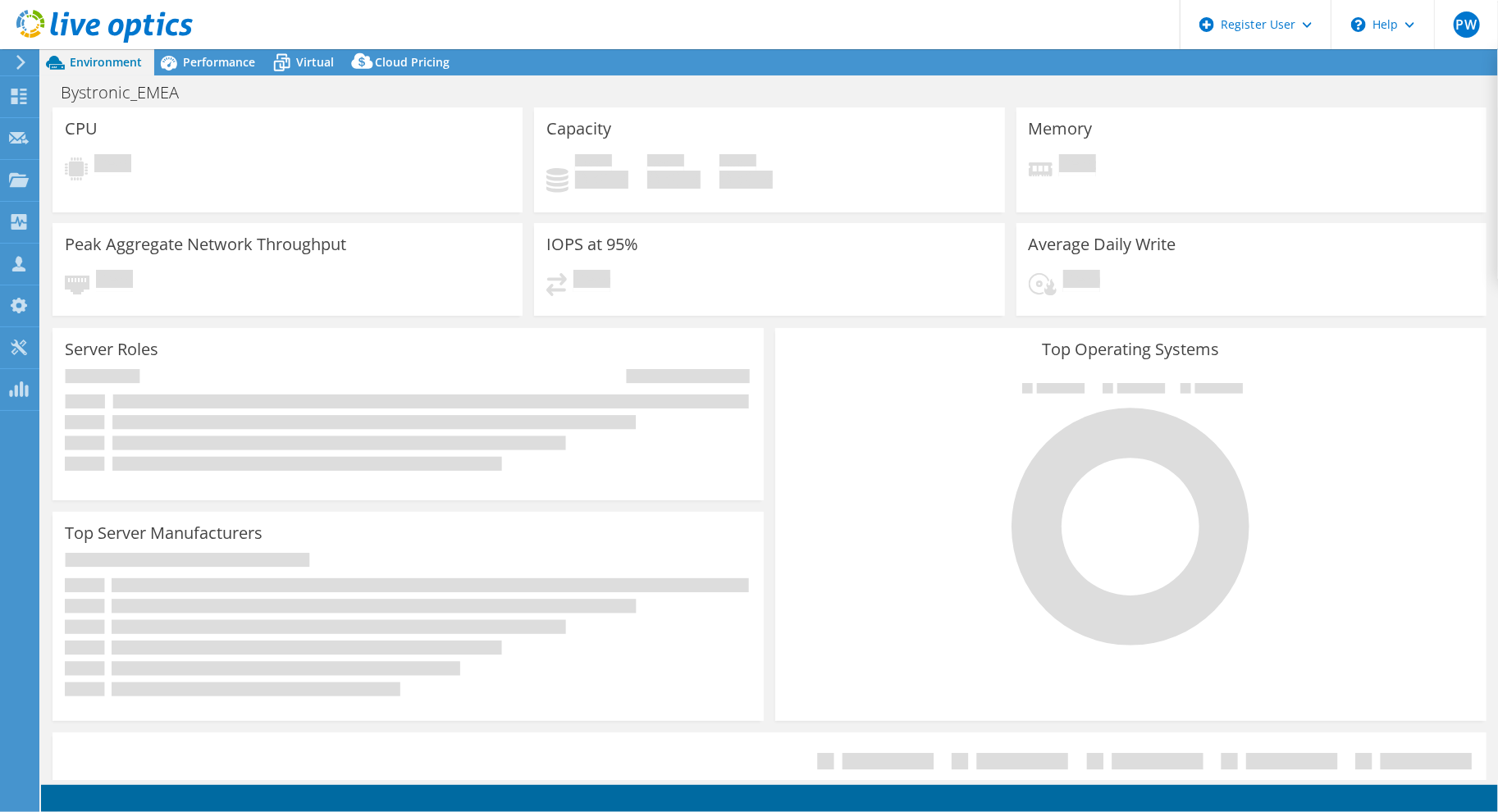
select select "USD"
